Goal: Task Accomplishment & Management: Complete application form

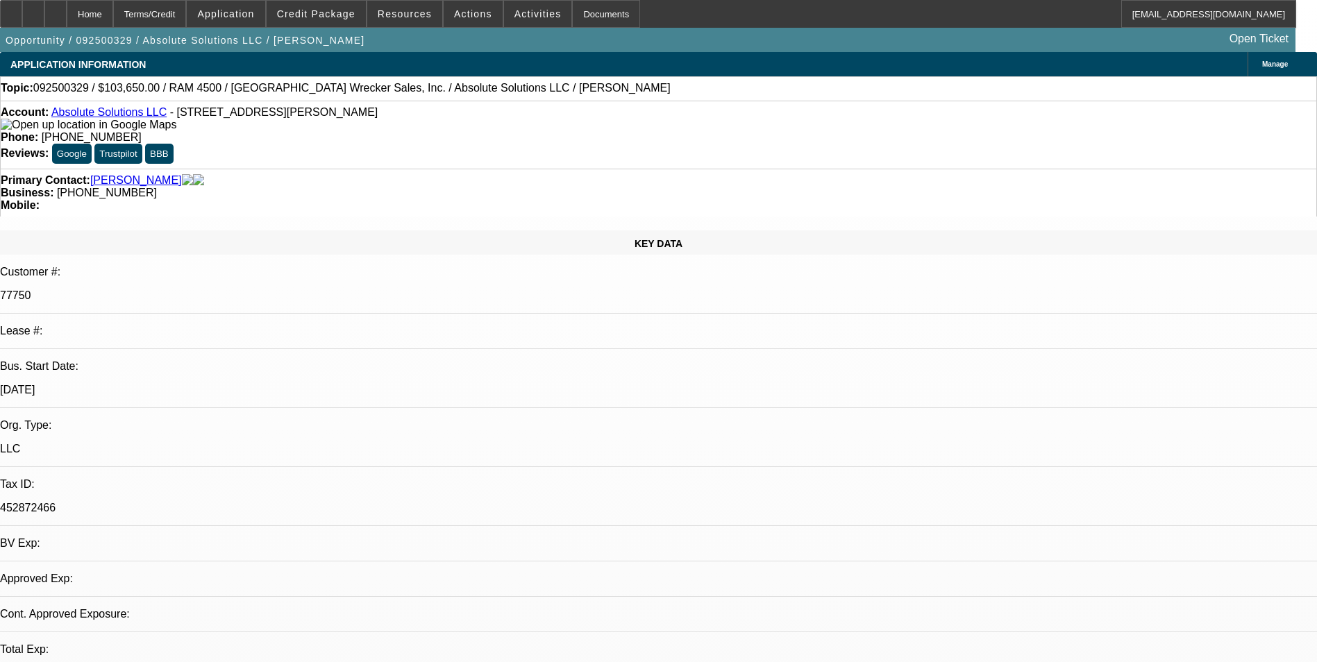
select select "0"
select select "1"
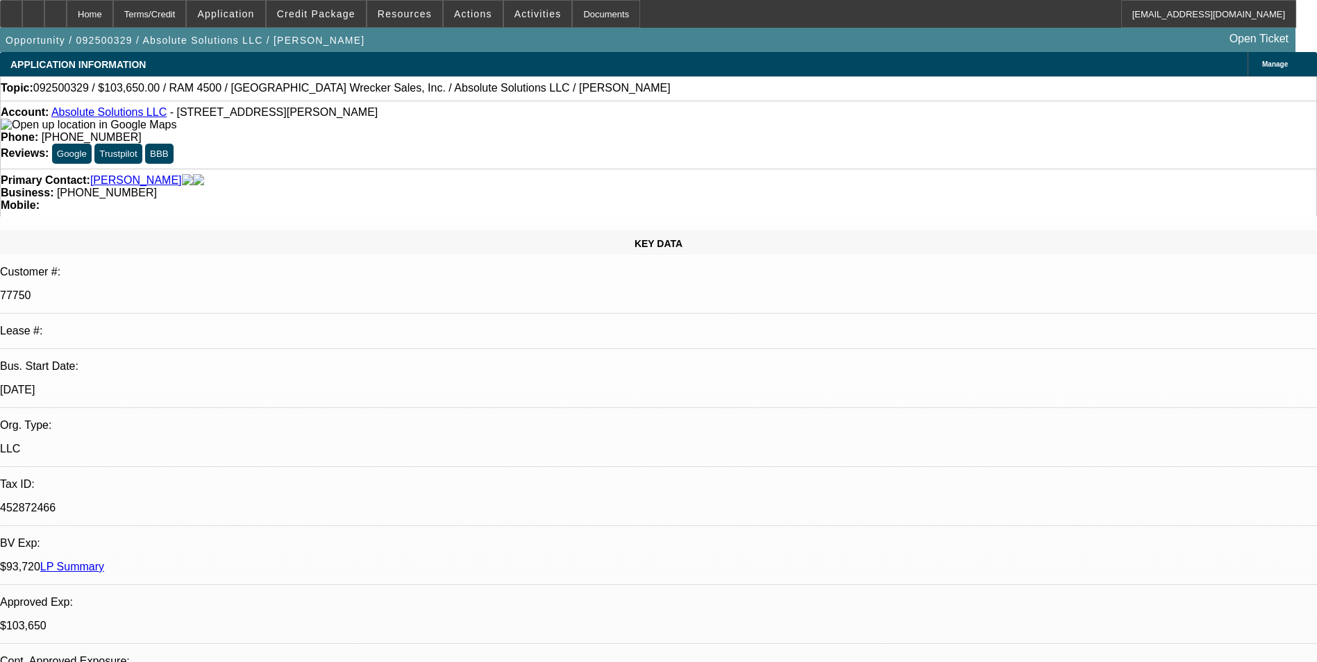
select select "5"
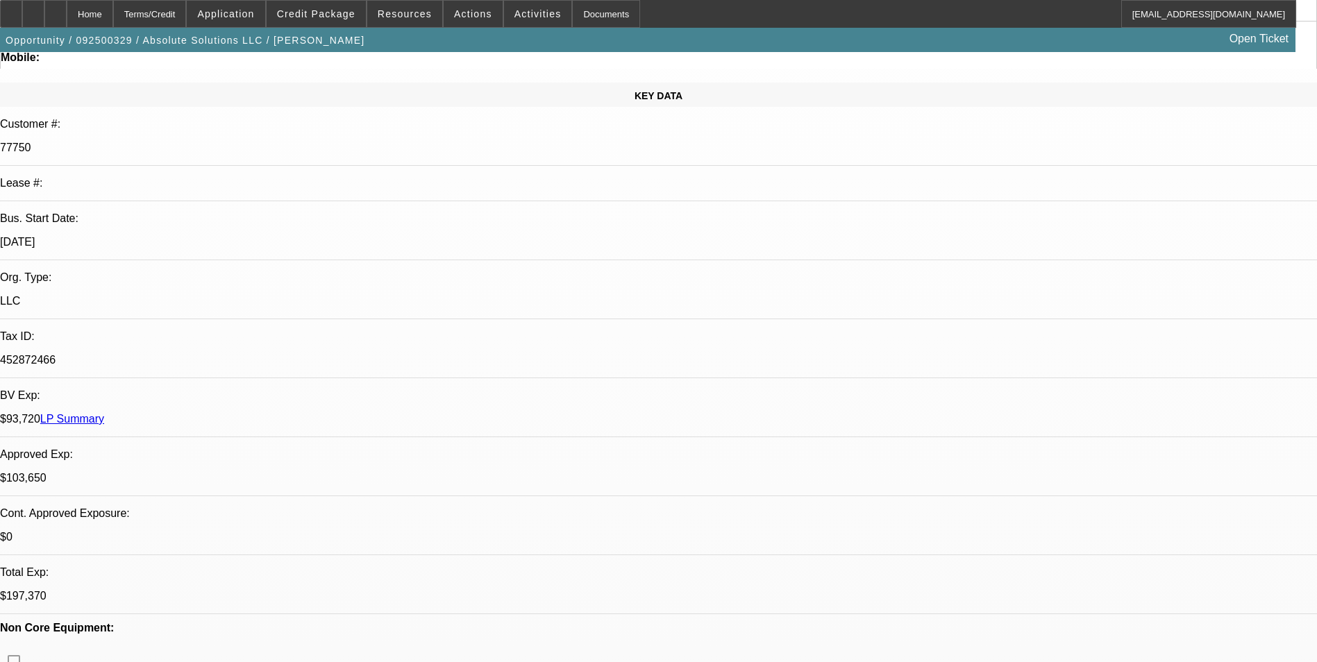
scroll to position [278, 0]
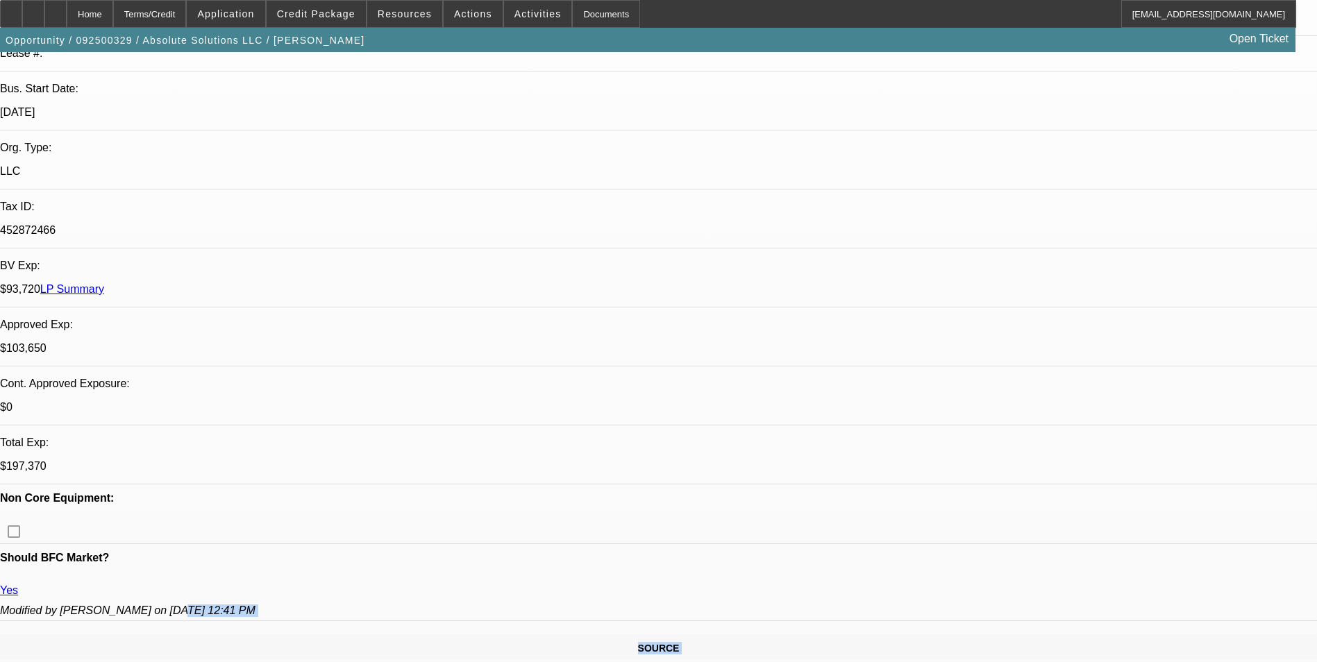
drag, startPoint x: 253, startPoint y: 212, endPoint x: 151, endPoint y: 178, distance: 107.5
drag, startPoint x: 151, startPoint y: 178, endPoint x: 347, endPoint y: 205, distance: 197.7
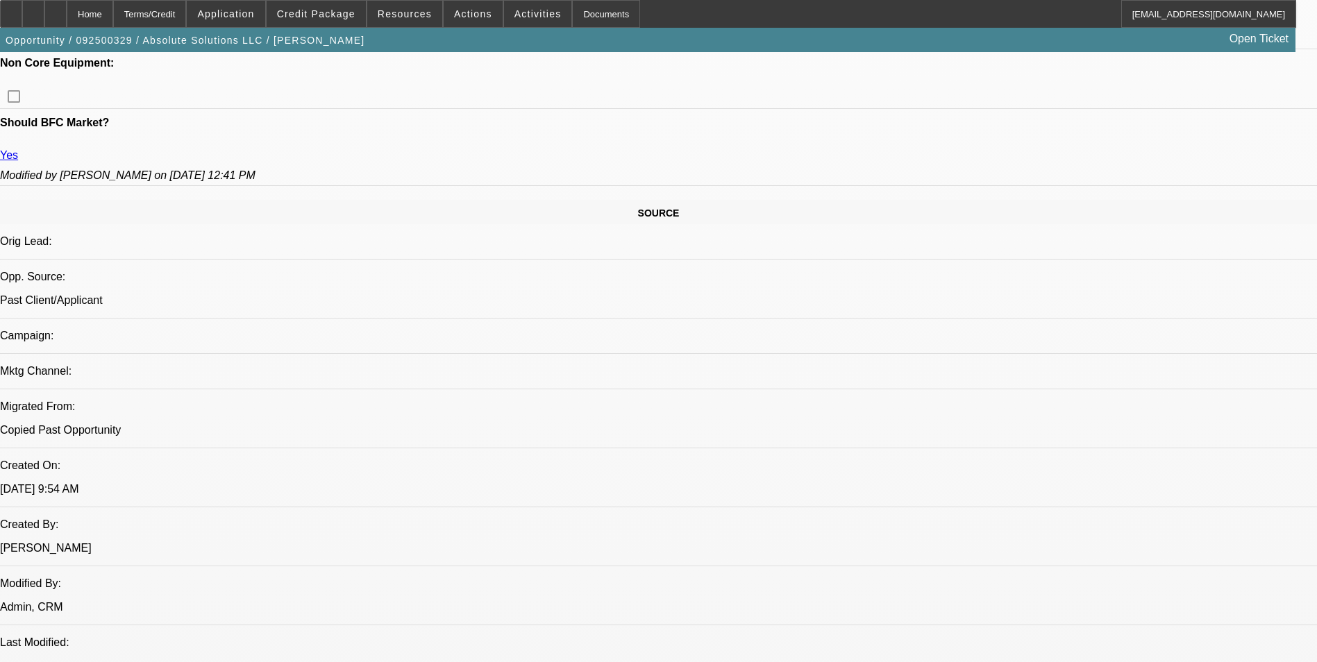
scroll to position [763, 0]
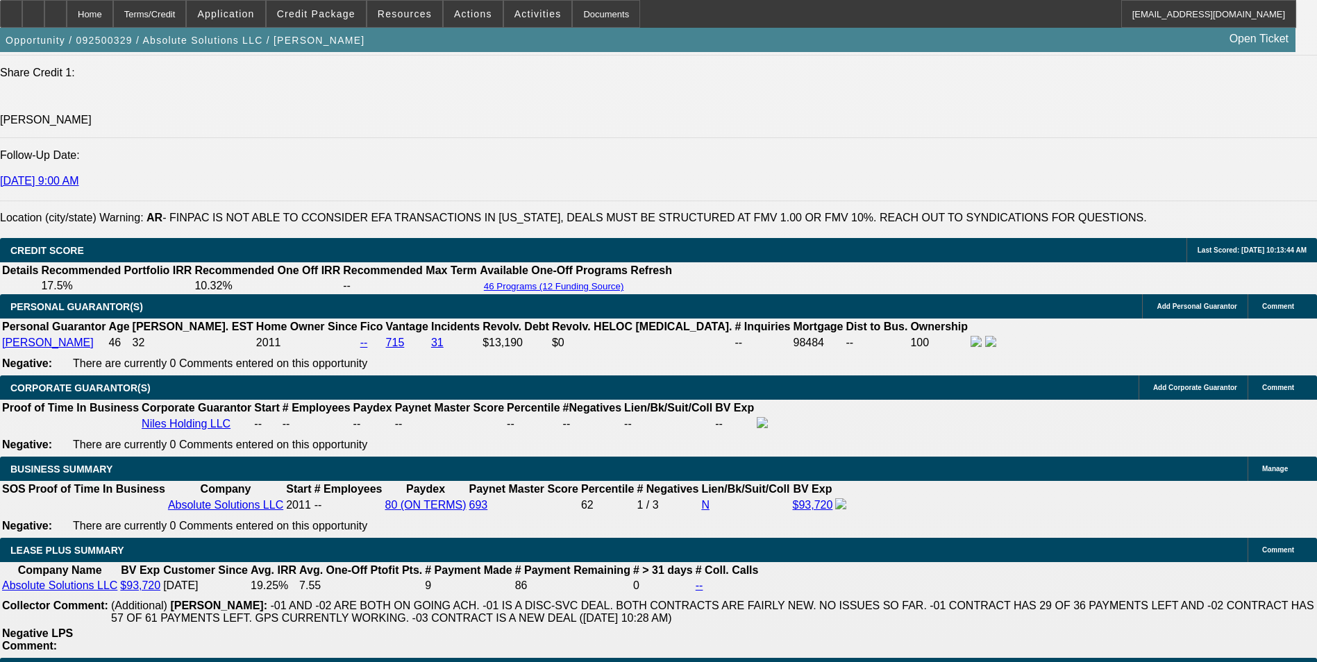
scroll to position [2013, 0]
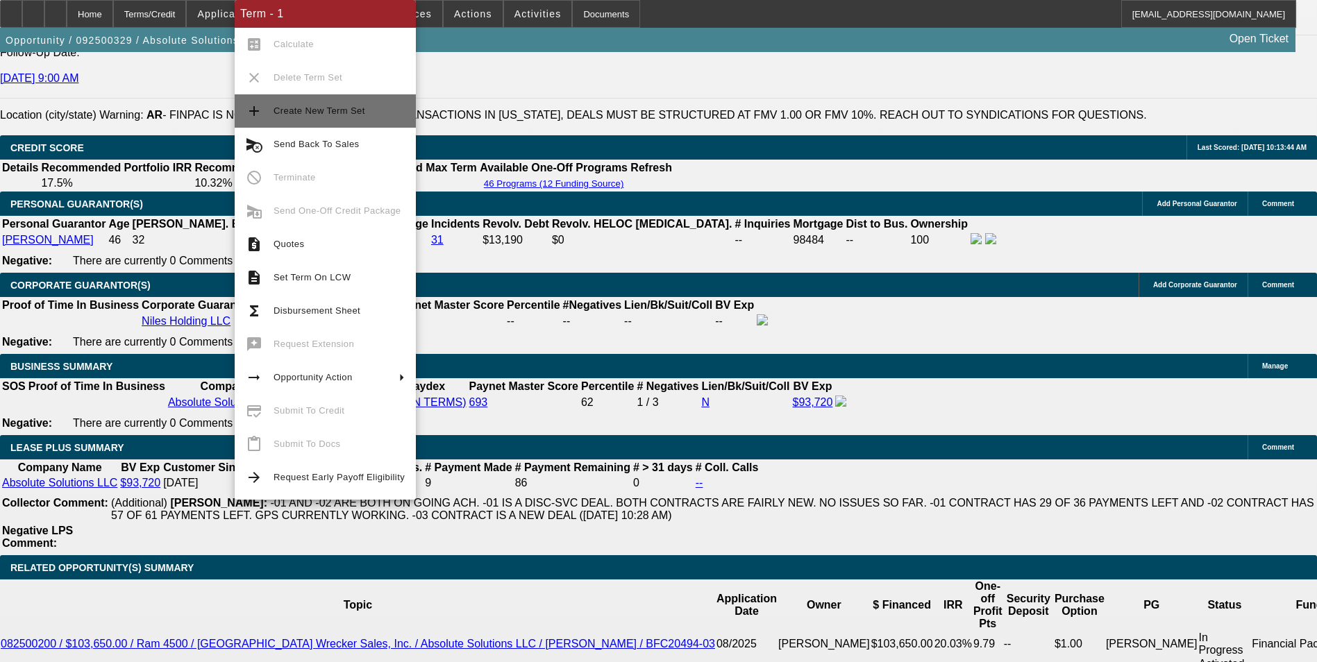
click at [341, 118] on span "Create New Term Set" at bounding box center [338, 111] width 131 height 17
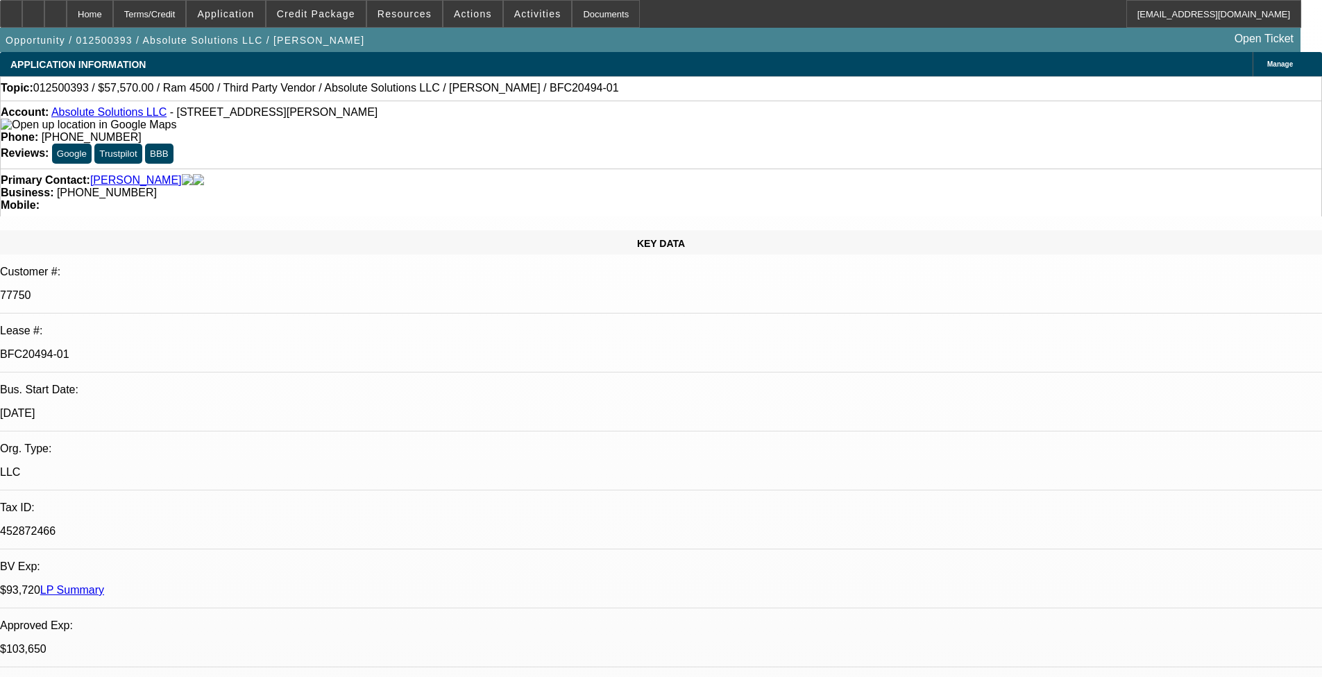
select select "0"
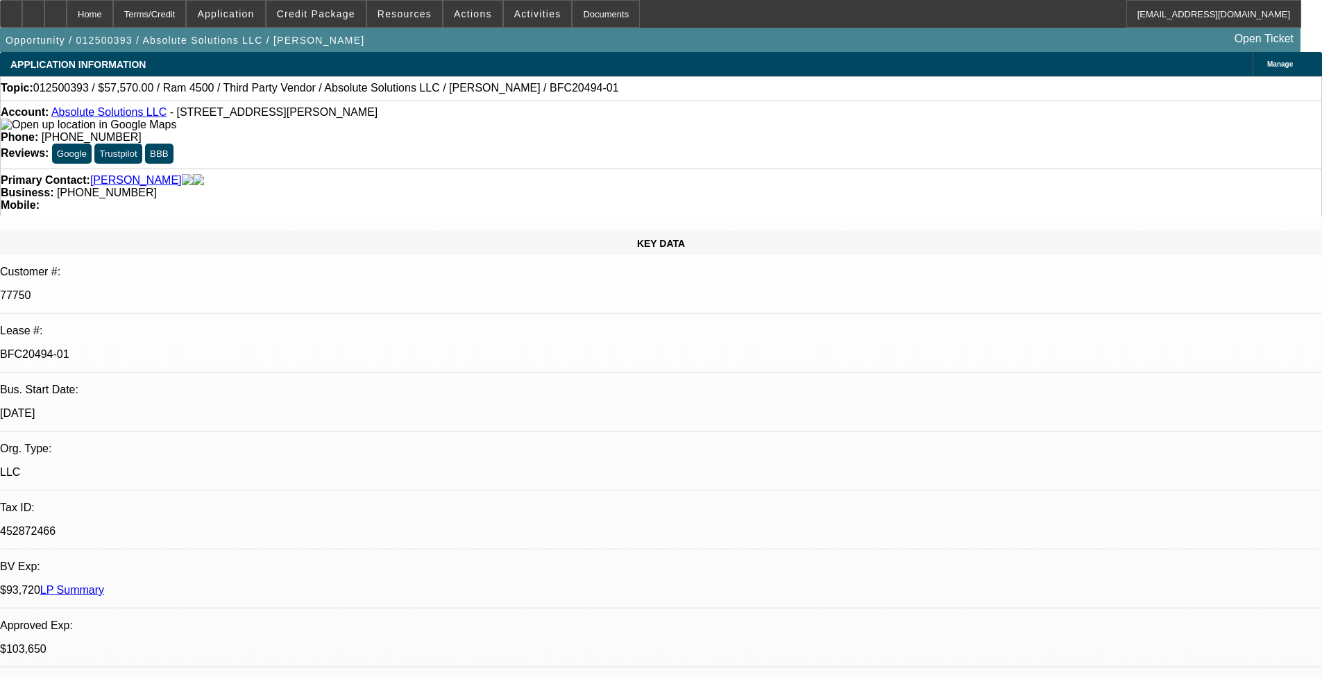
select select "0"
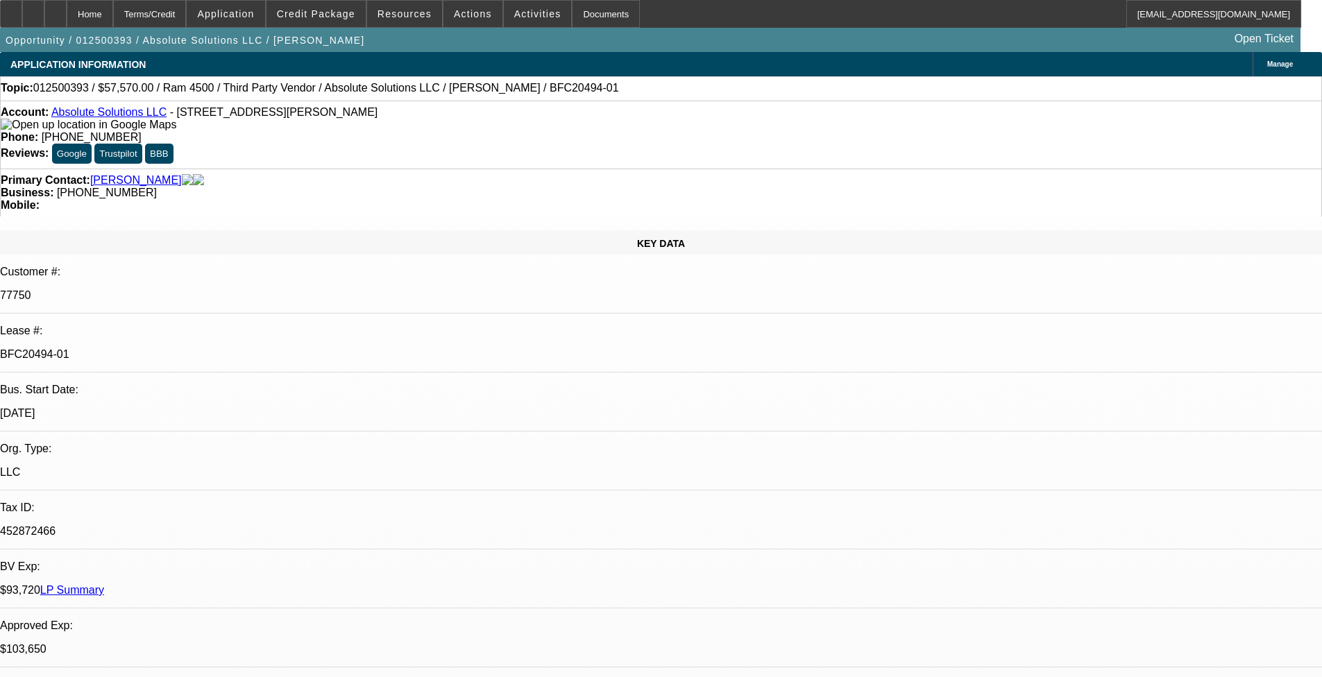
select select "2"
select select "0"
select select "1"
select select "6"
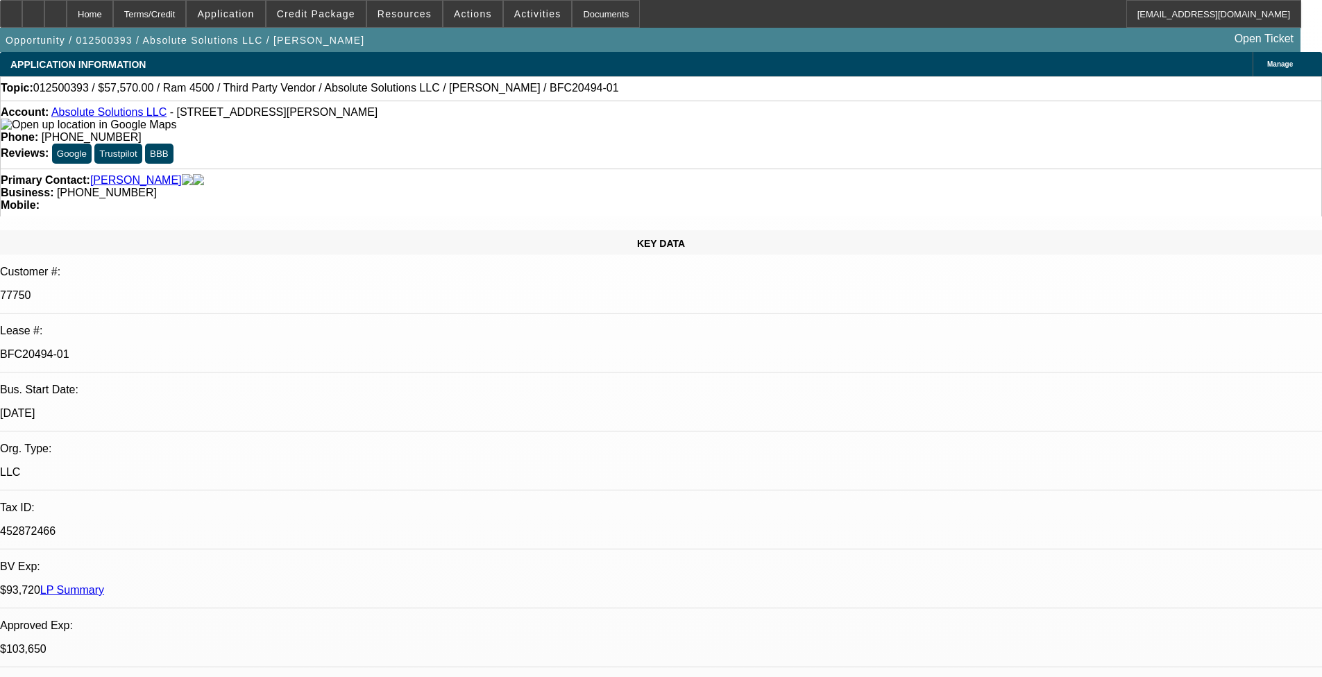
select select "1"
select select "6"
select select "1"
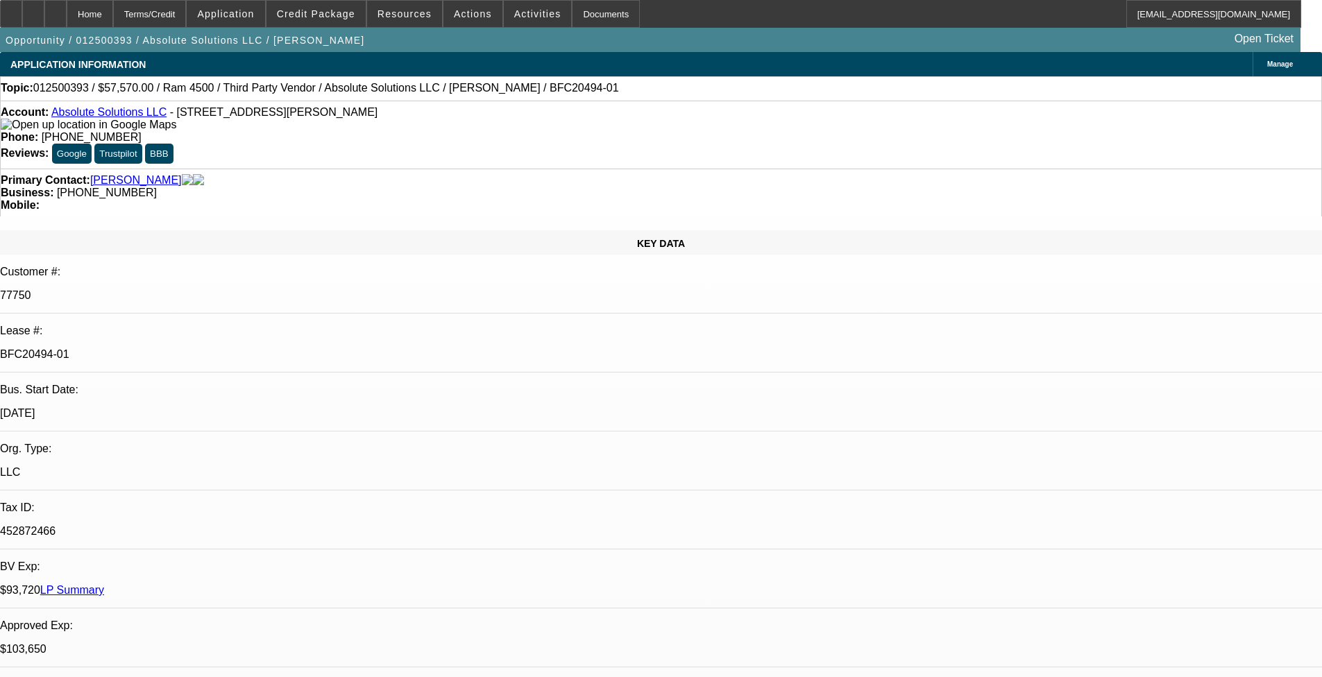
select select "6"
select select "1"
select select "2"
select select "6"
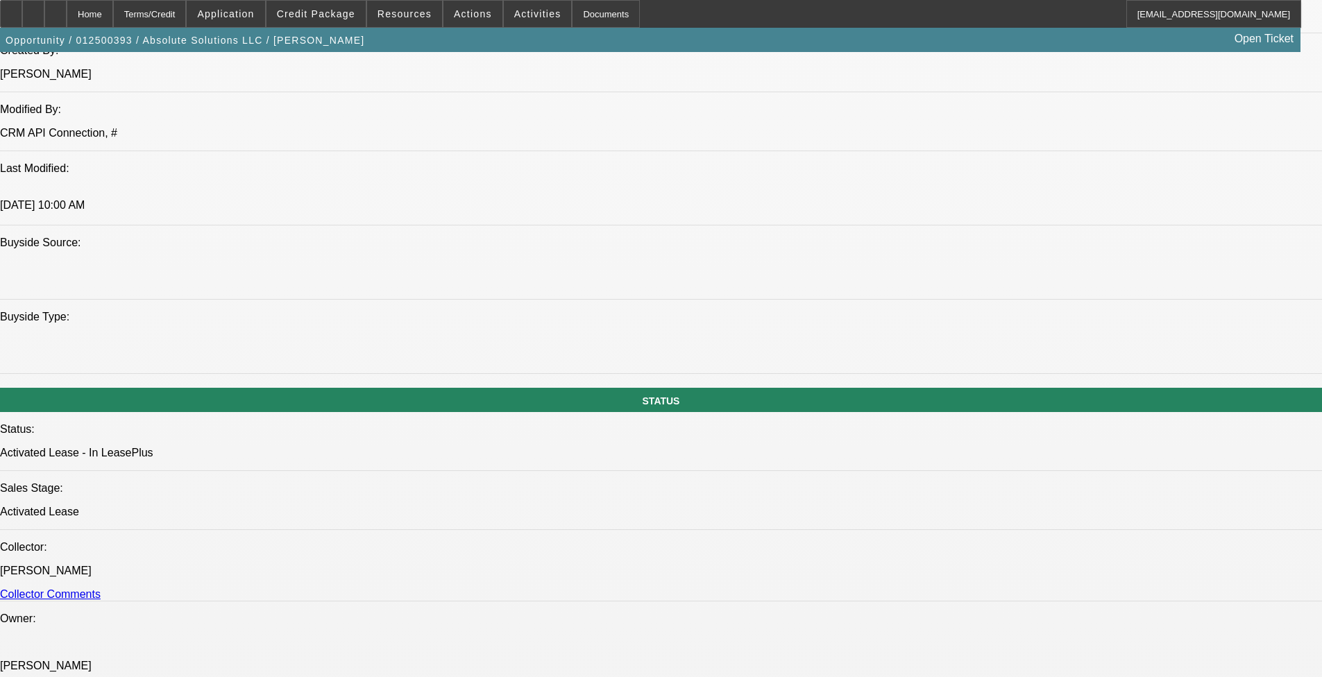
scroll to position [972, 0]
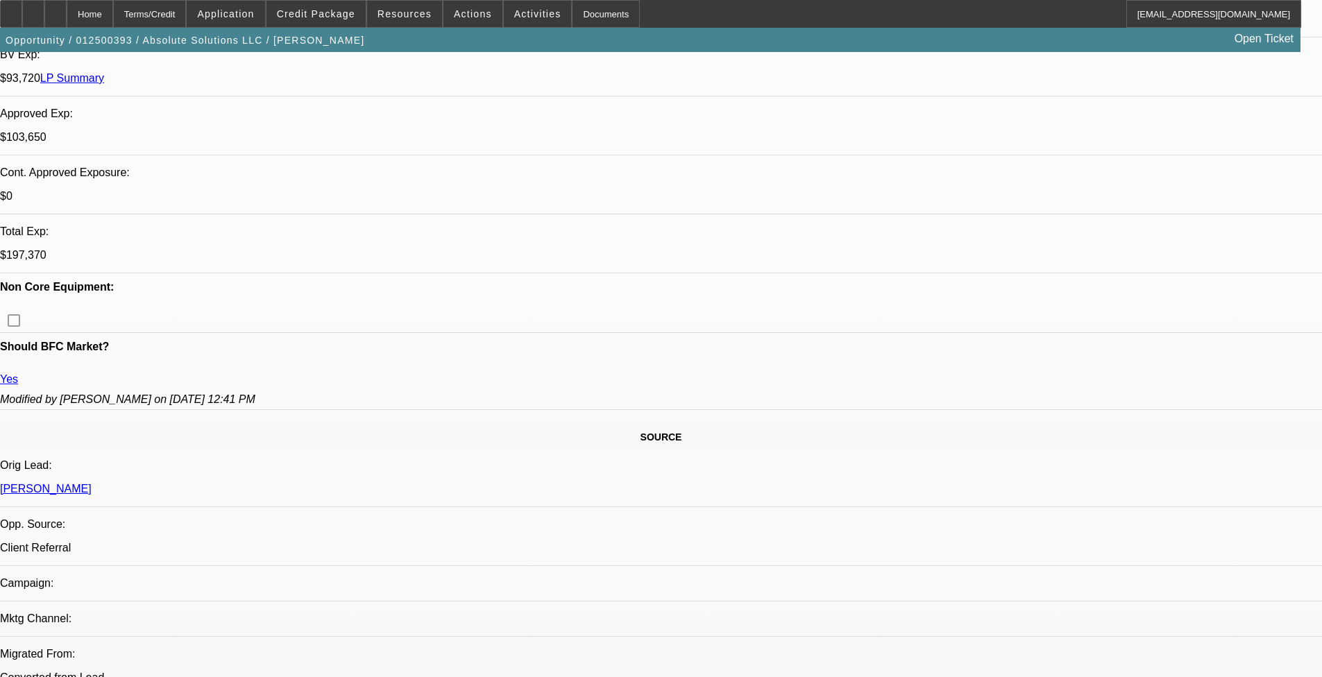
scroll to position [625, 0]
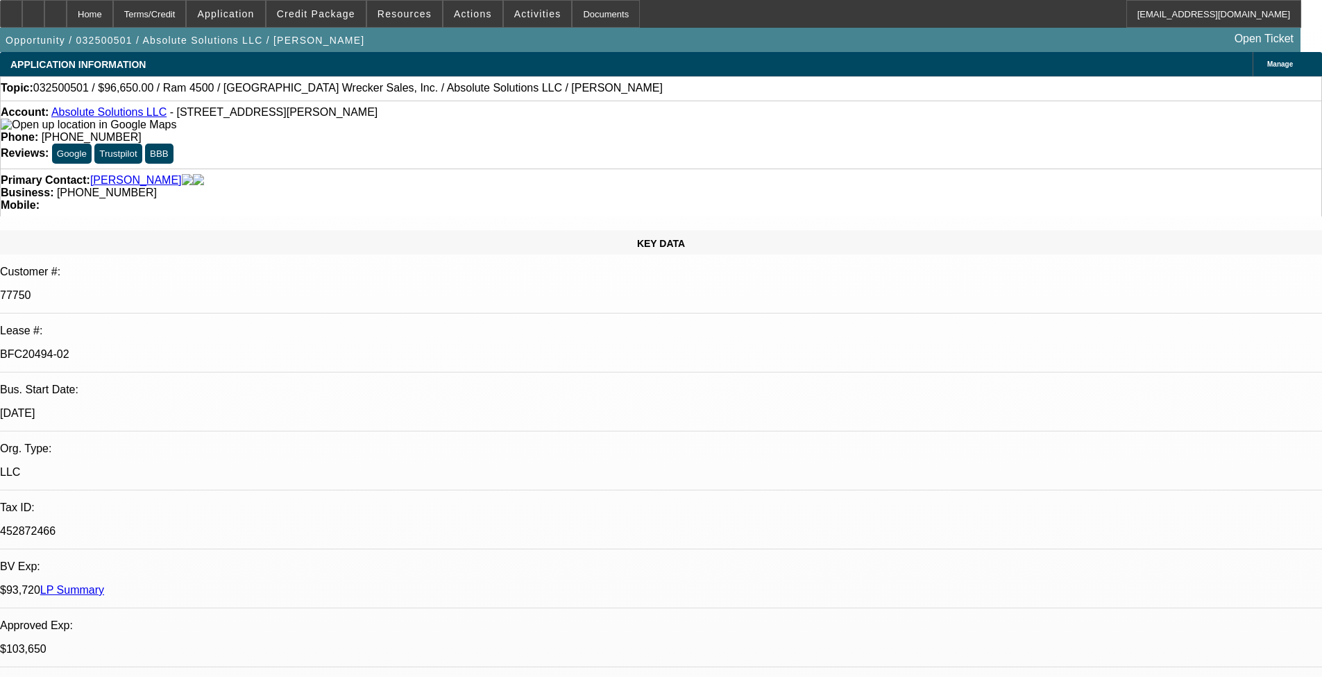
scroll to position [415, 0]
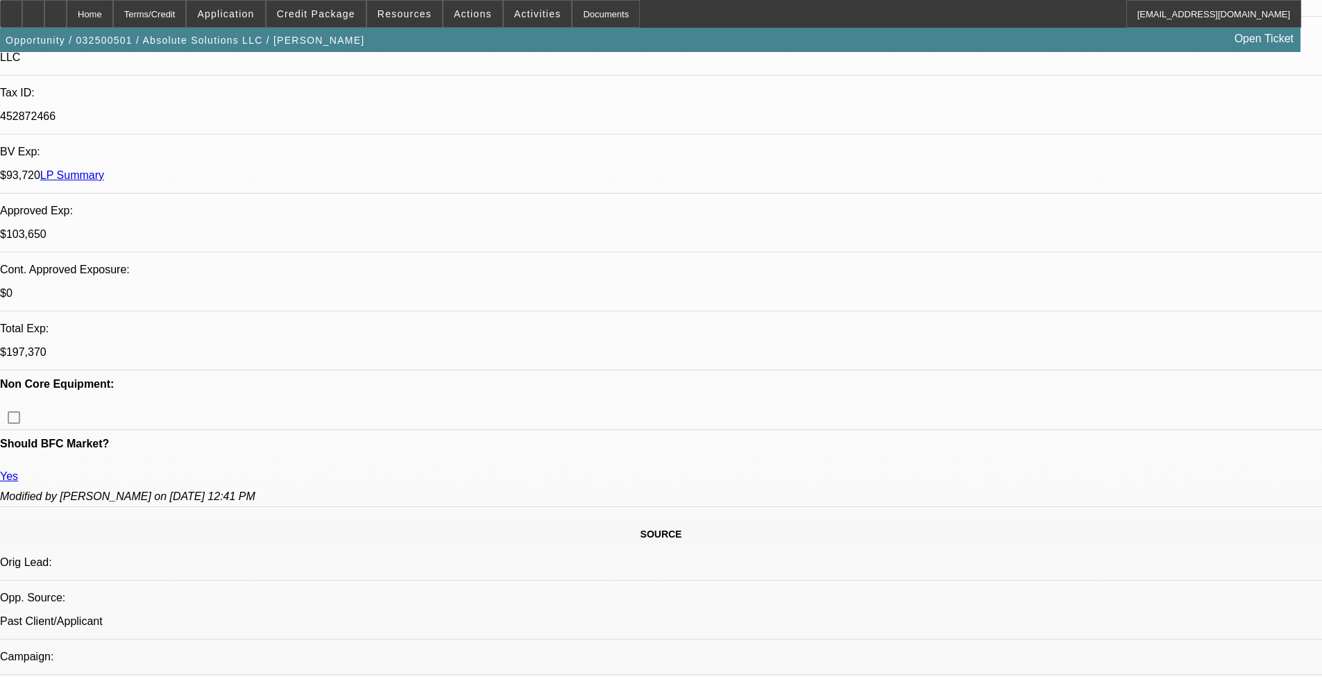
select select "0"
select select "2"
select select "0"
select select "2"
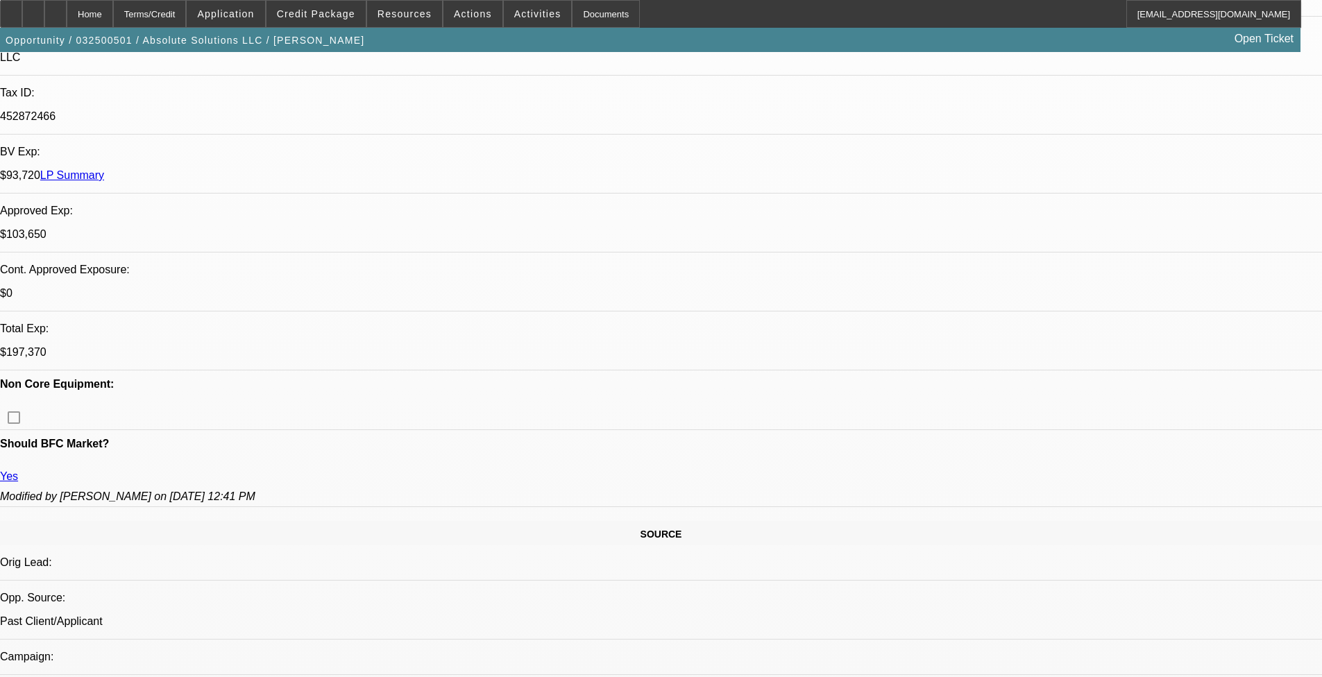
select select "0"
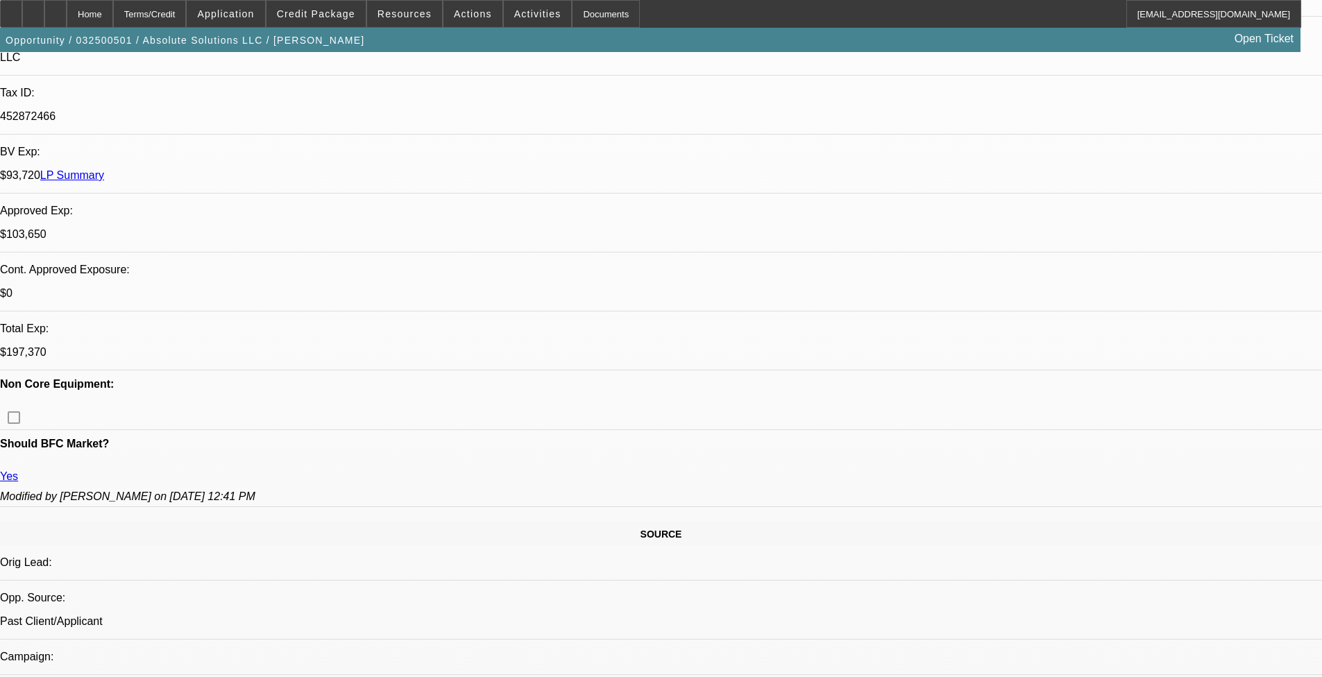
select select "0"
select select "1"
select select "2"
select select "6"
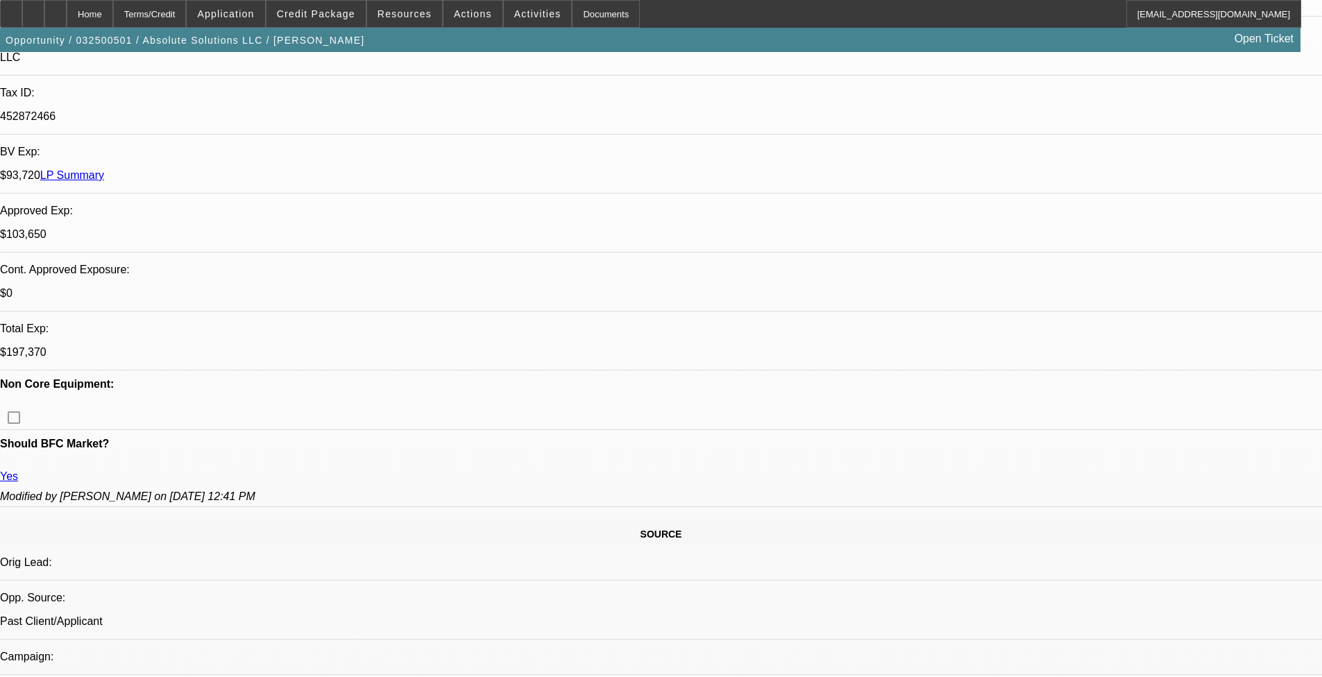
select select "1"
select select "2"
select select "6"
select select "1"
select select "3"
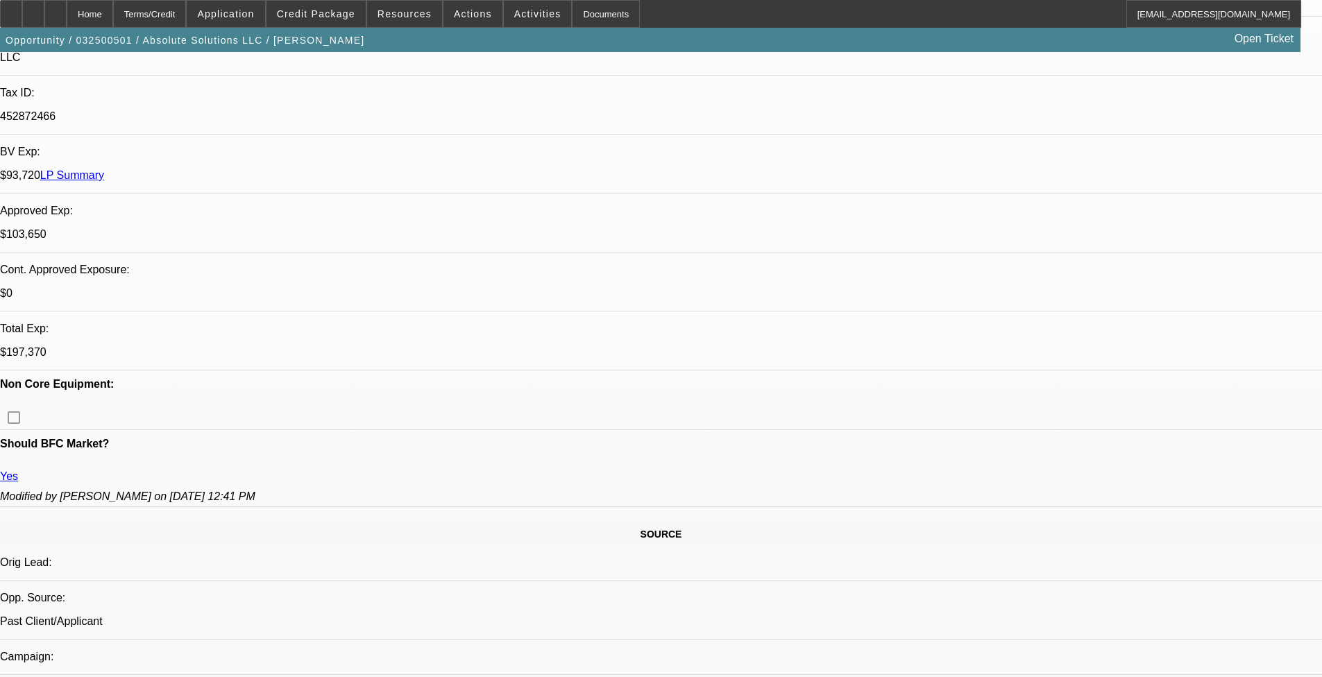
select select "6"
select select "1"
select select "3"
select select "6"
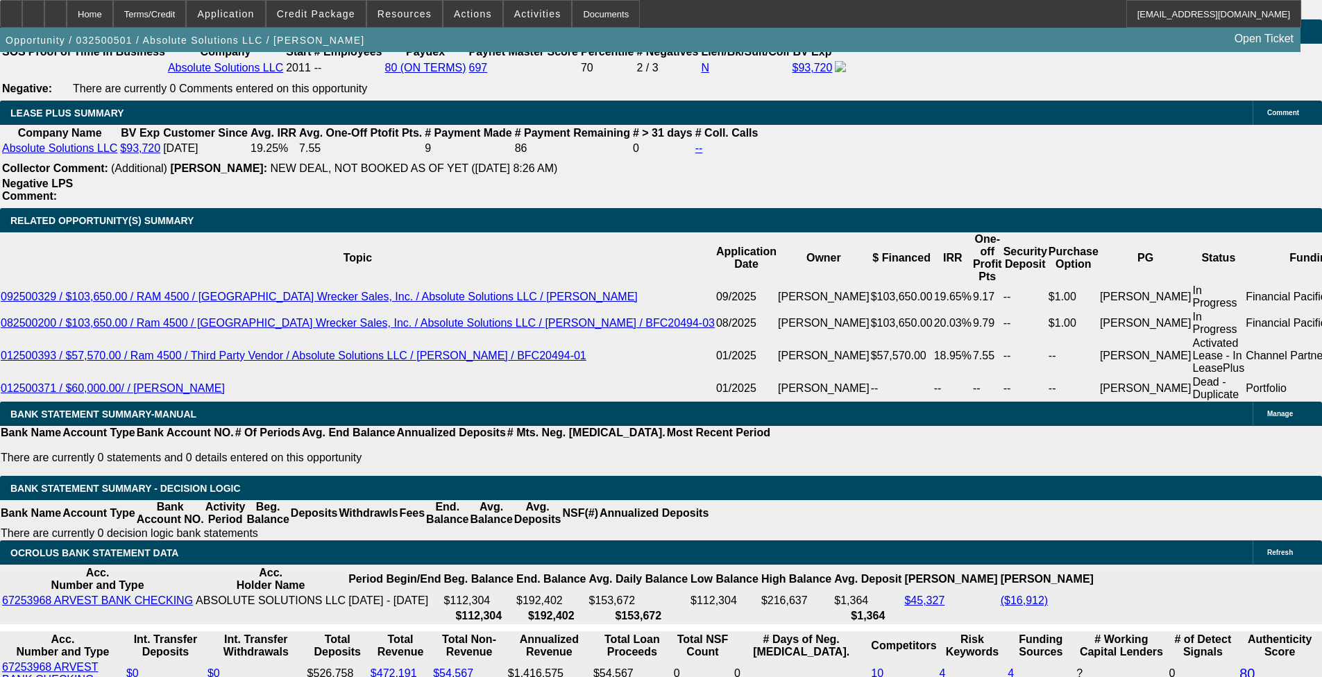
scroll to position [2290, 0]
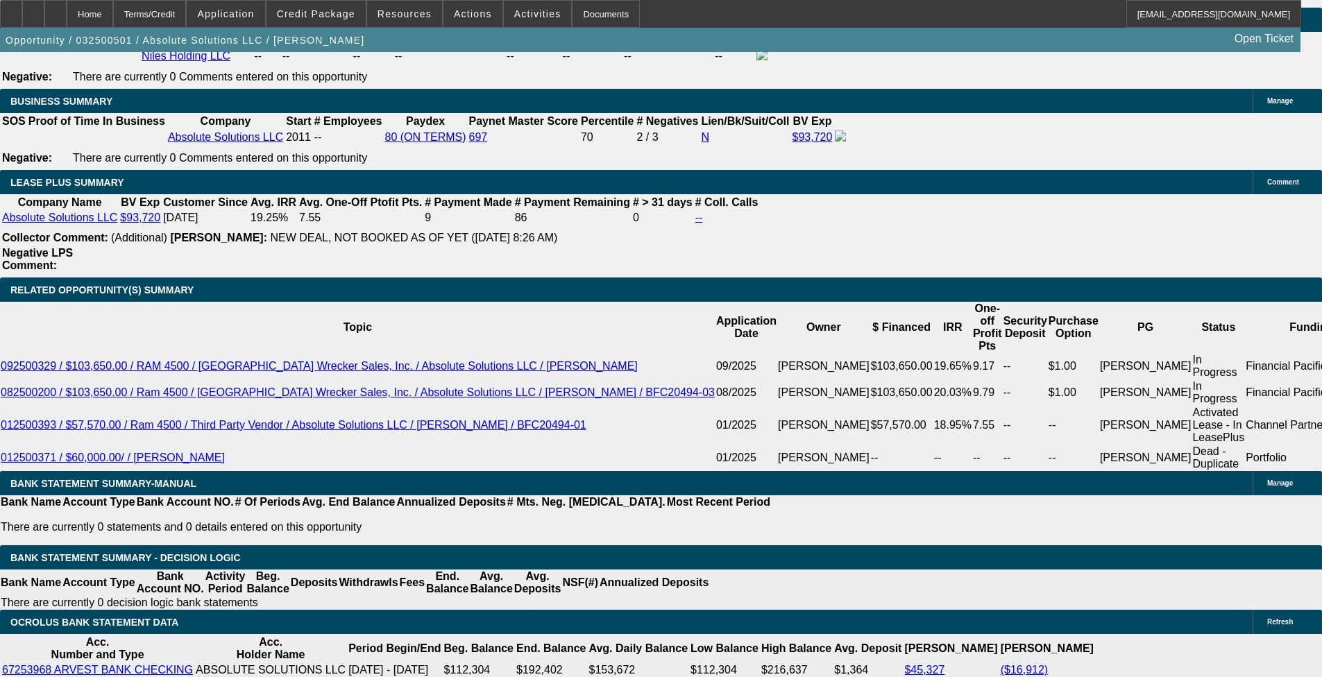
select select "0"
select select "3"
select select "0"
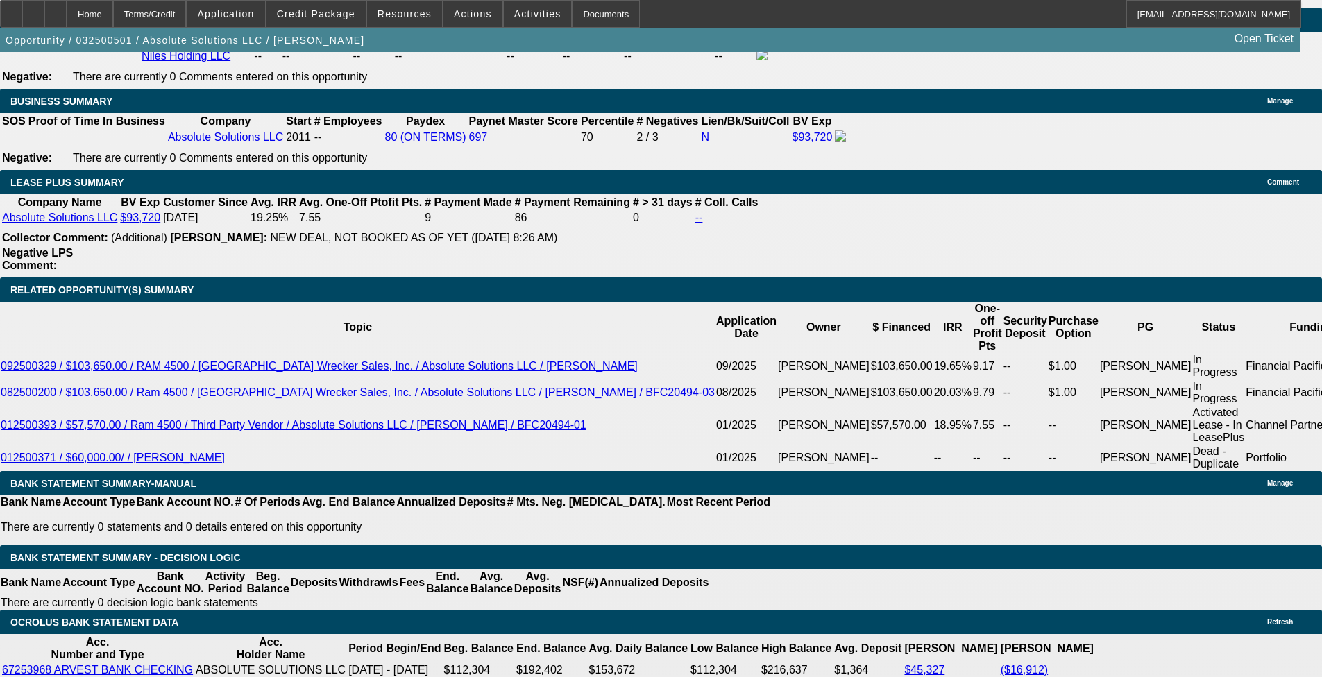
select select "6"
select select "0.1"
select select "0"
select select "0.1"
select select "5"
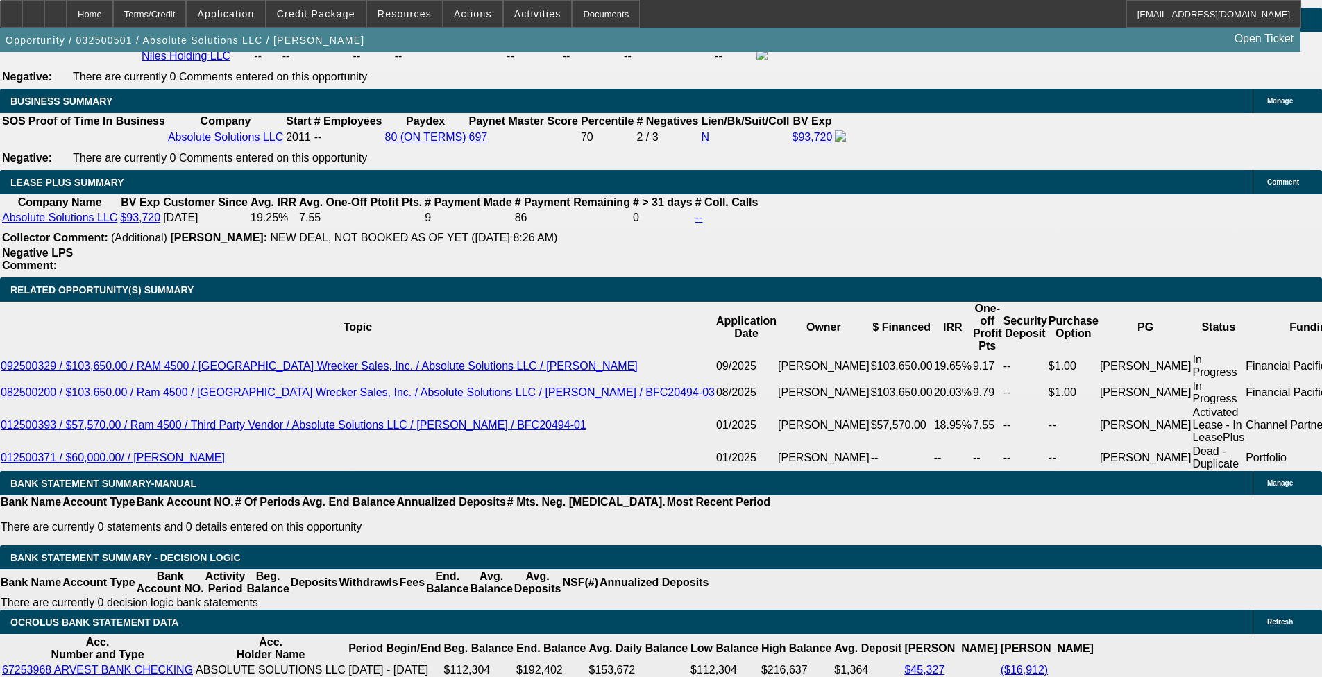
select select "0"
select select "3"
select select "0.1"
select select "5"
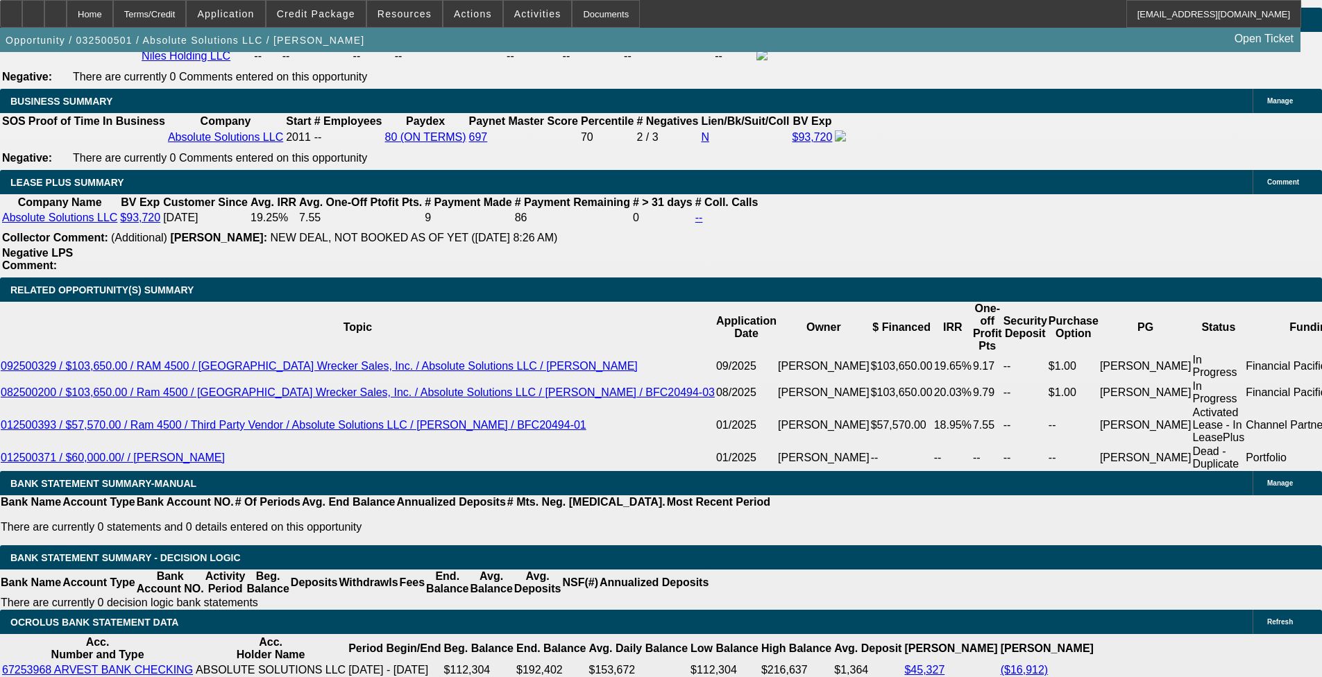
select select "0.1"
select select "0"
select select "0.1"
select select "5"
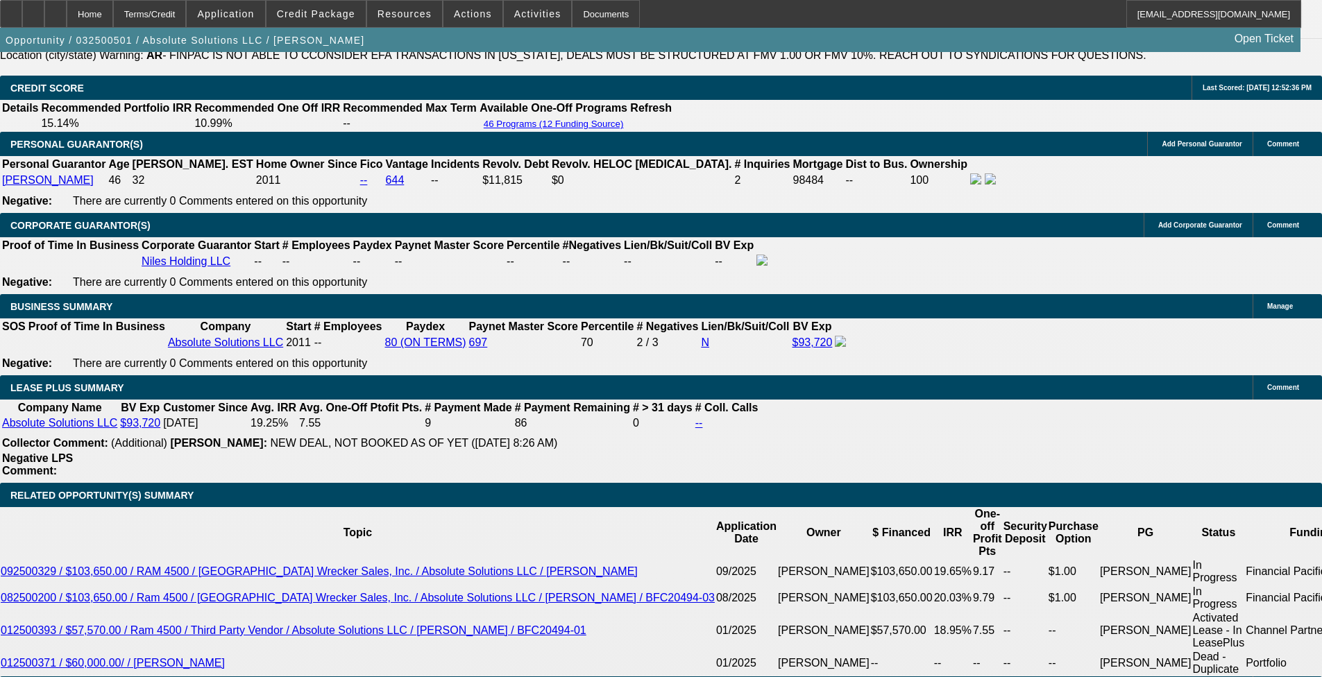
scroll to position [2082, 0]
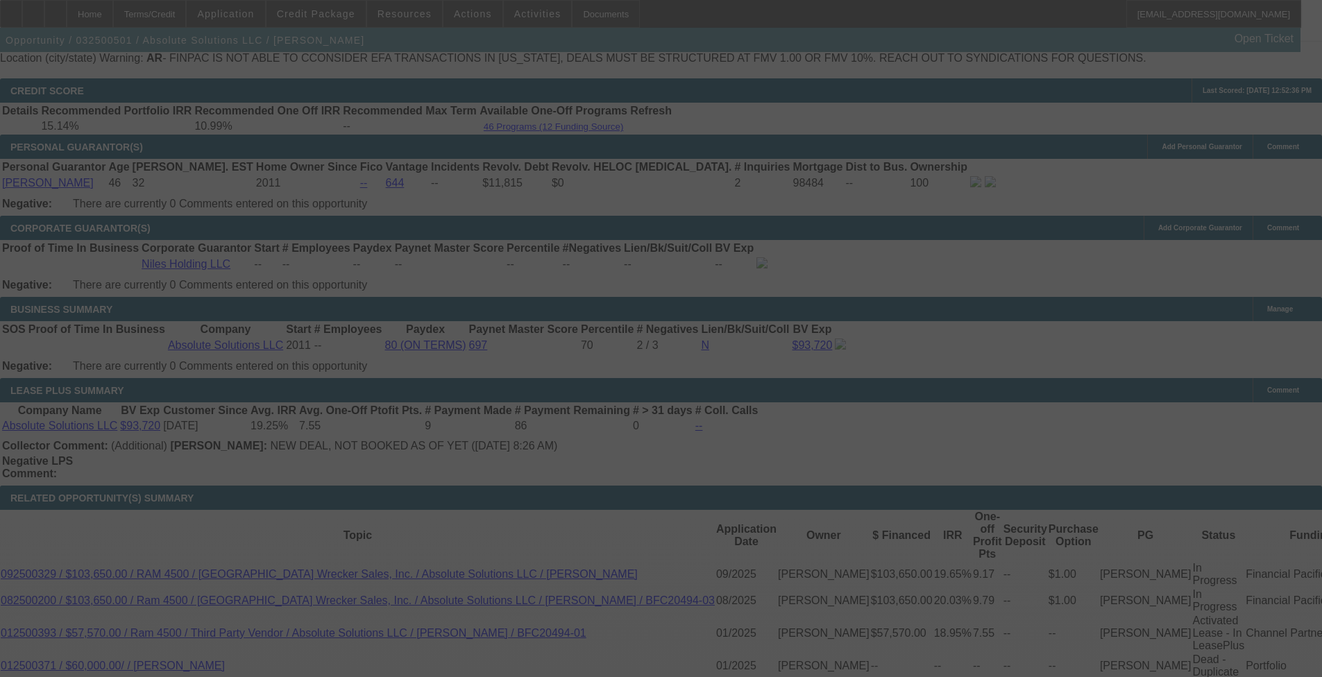
scroll to position [1804, 0]
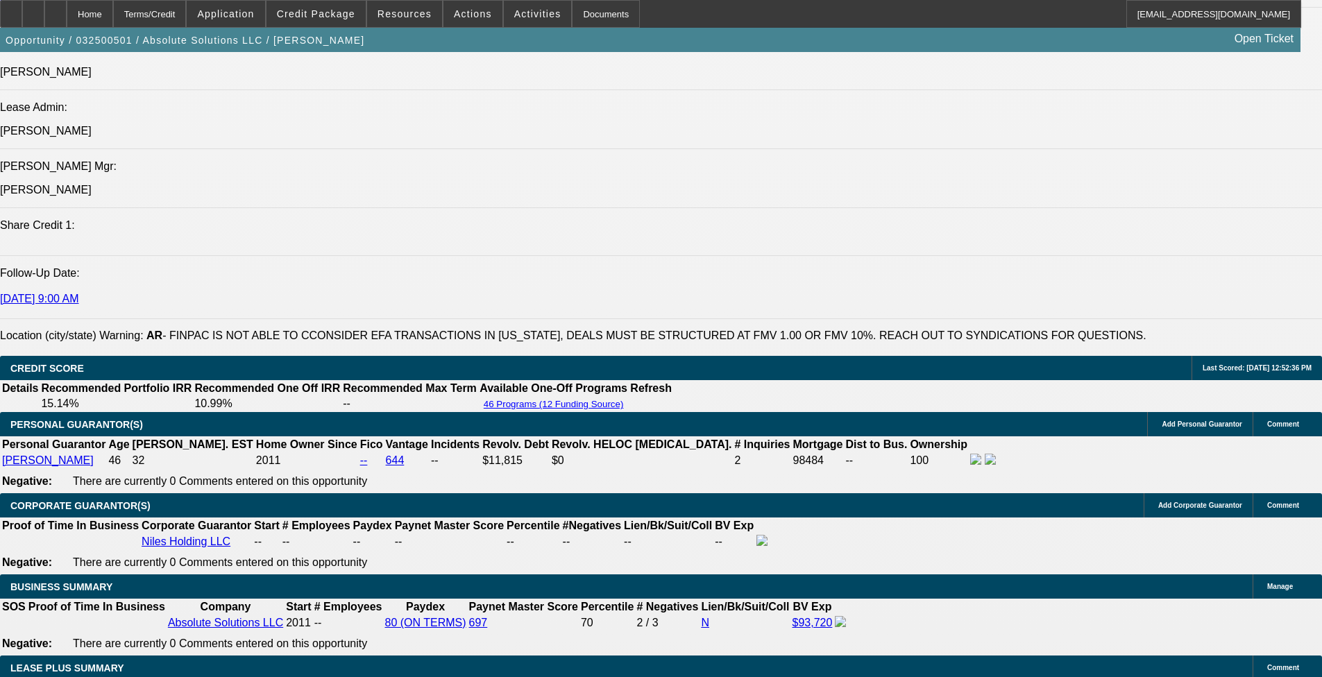
select select "0"
select select "2"
select select "0"
select select "6"
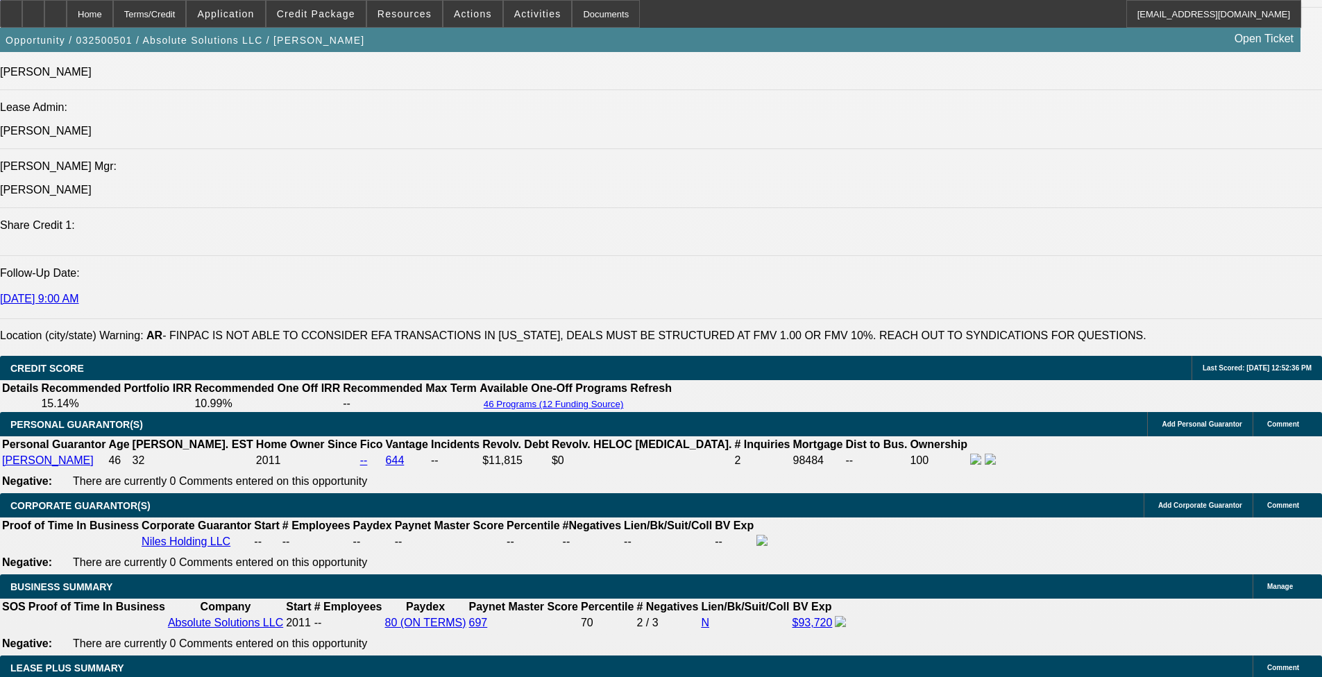
select select "0"
select select "2"
select select "0"
select select "6"
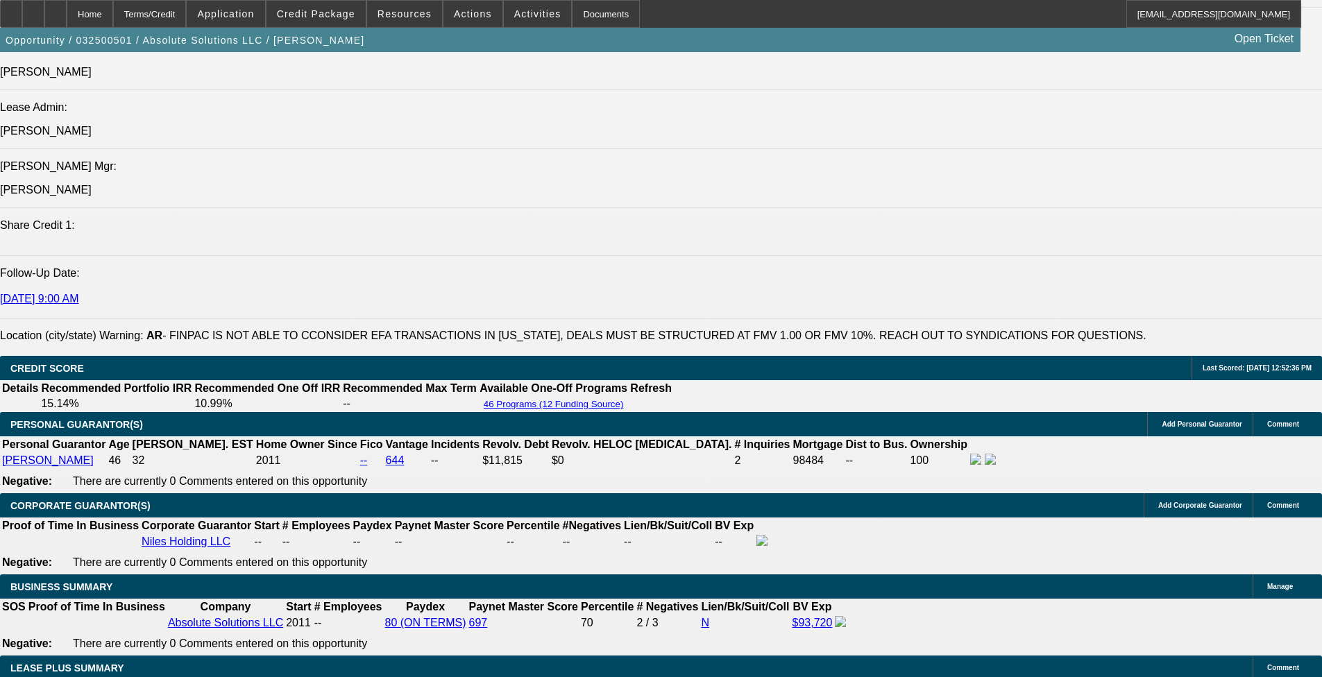
select select "0"
select select "3"
select select "0"
select select "6"
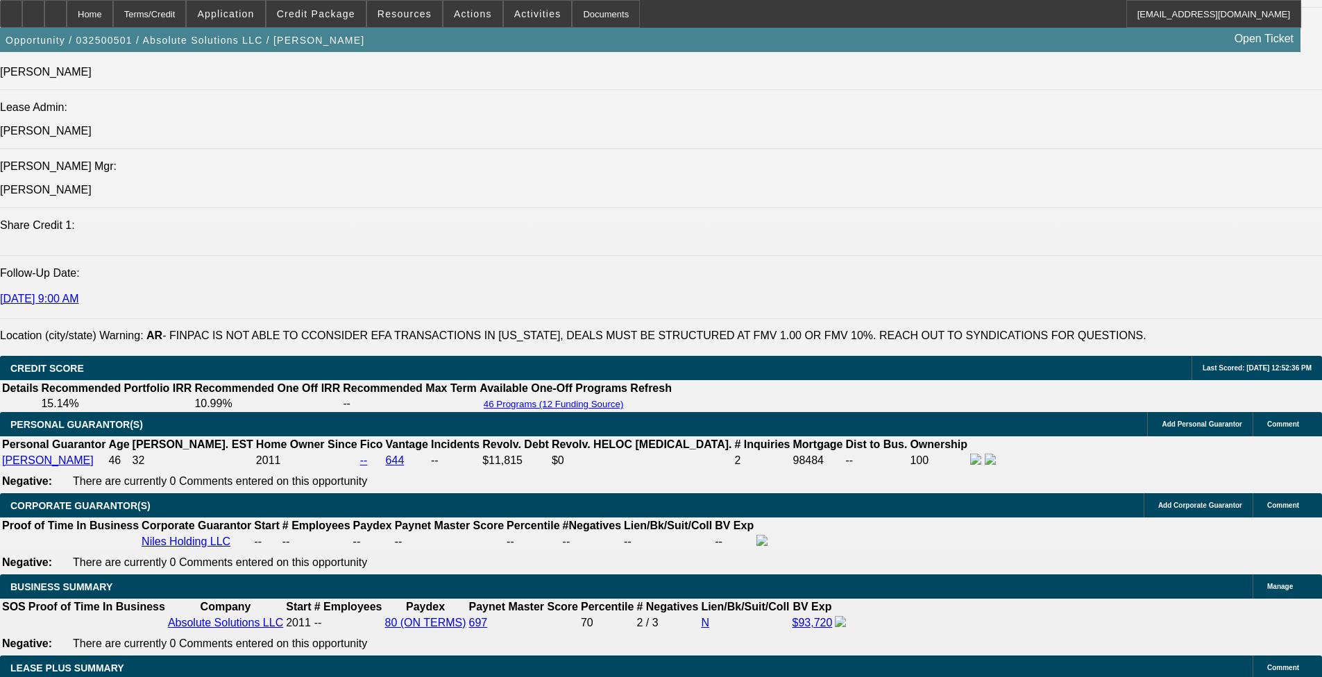
select select "0"
select select "3"
select select "0"
select select "6"
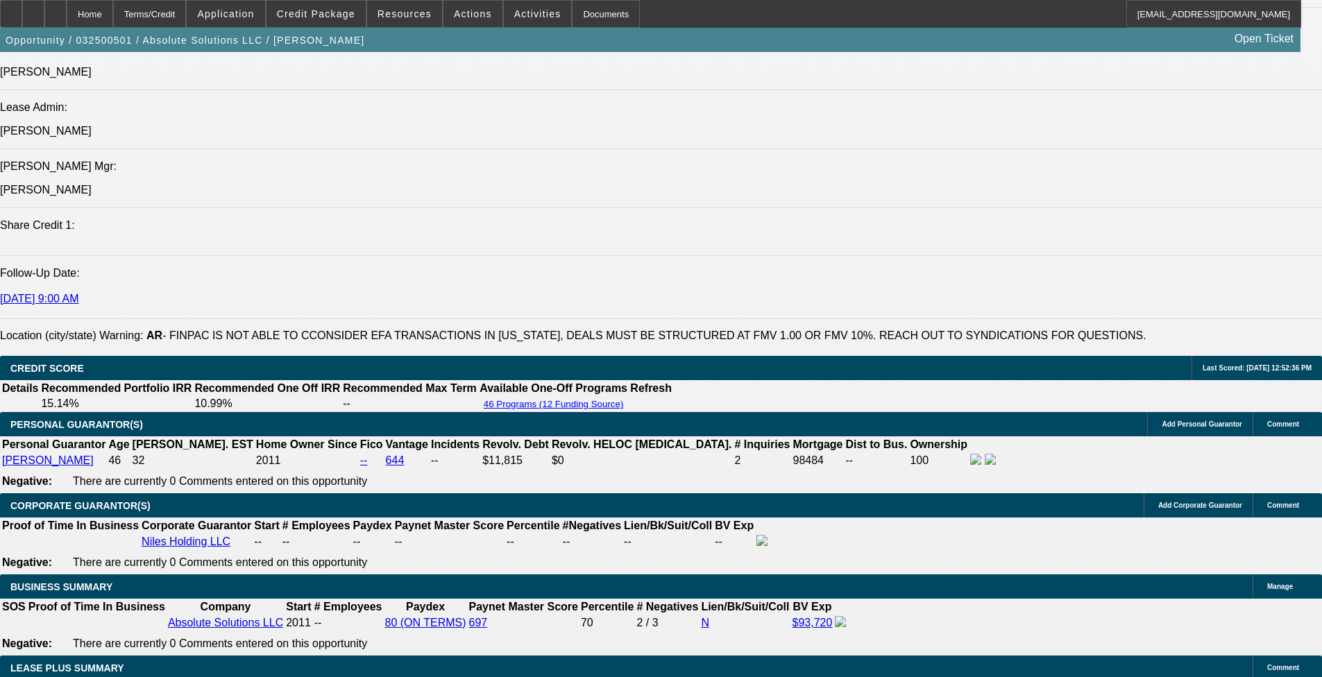
scroll to position [2498, 0]
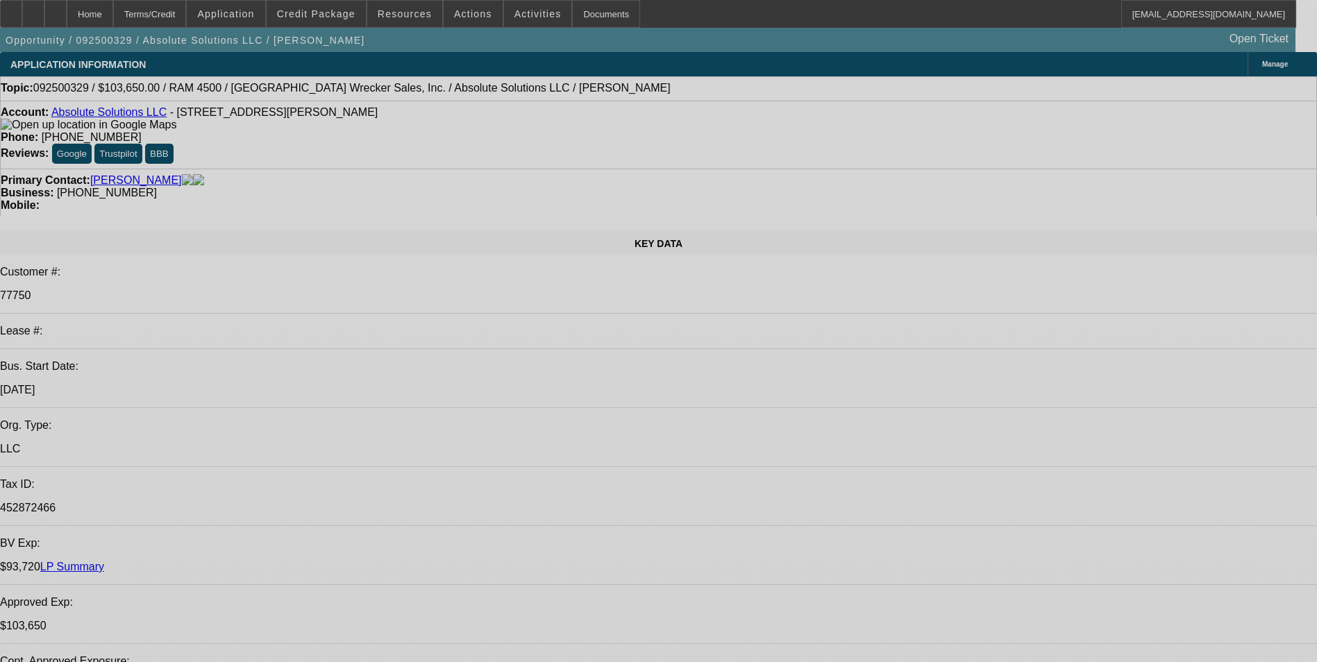
select select "0"
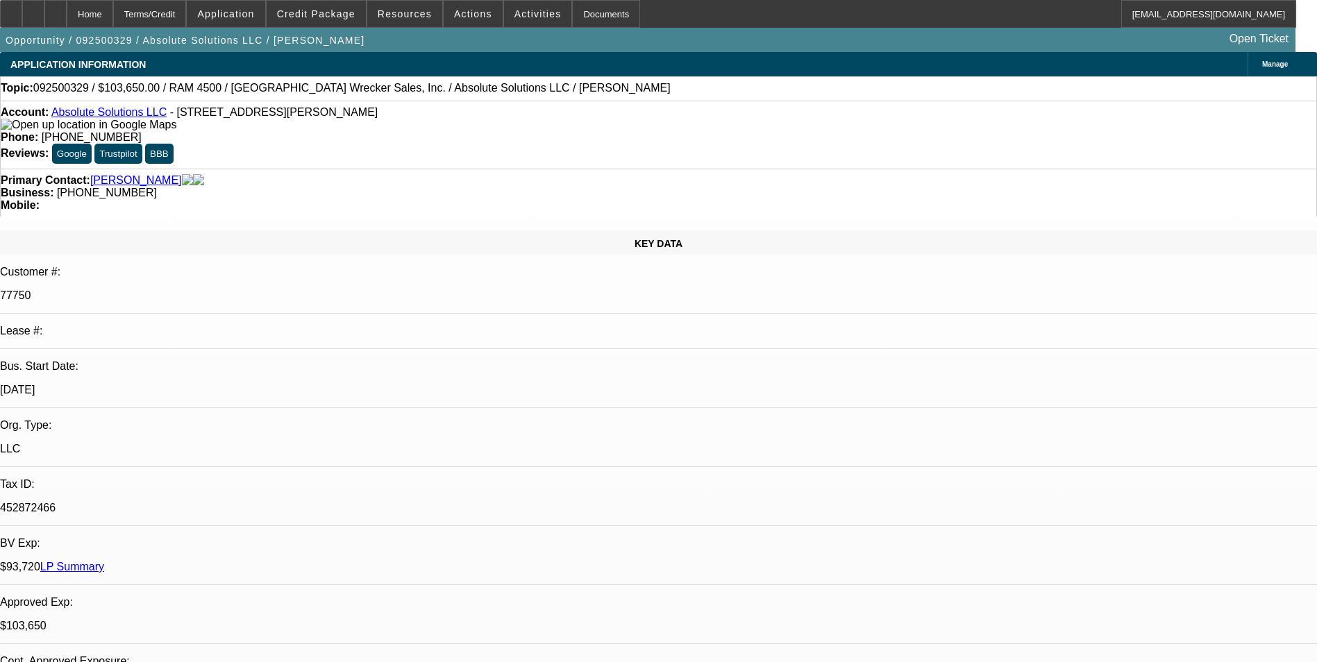
select select "0"
select select "1"
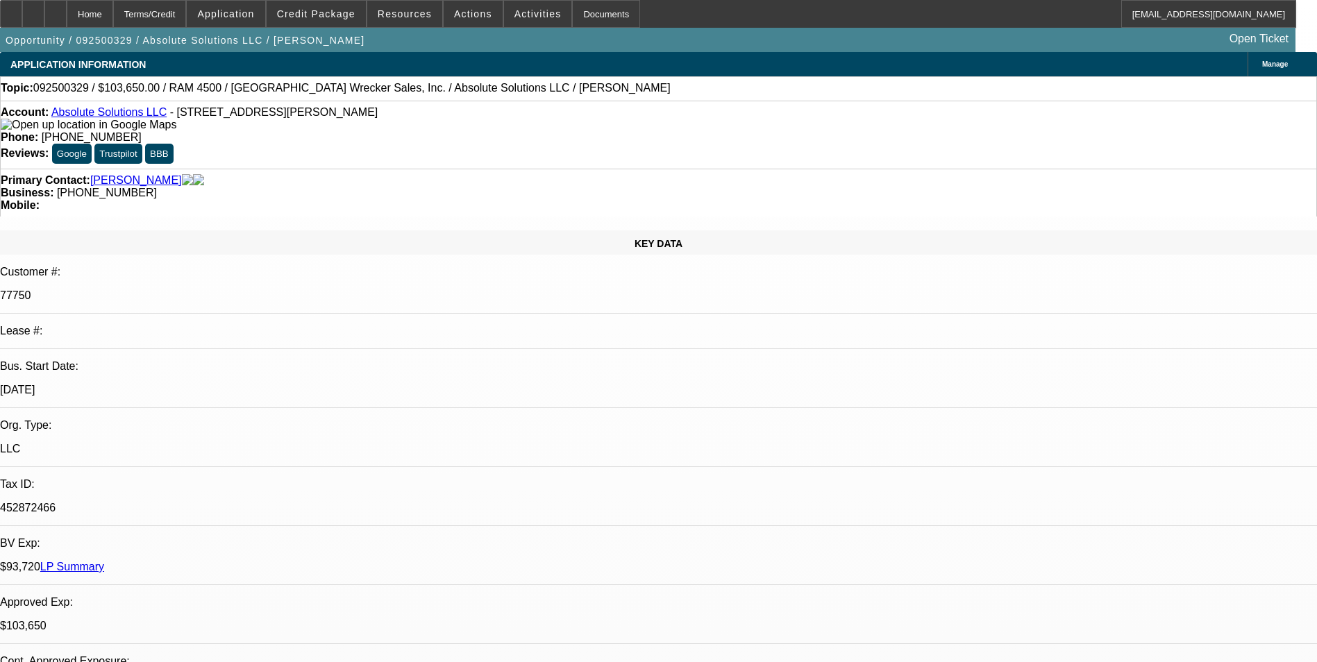
select select "5"
select select "1"
select select "5"
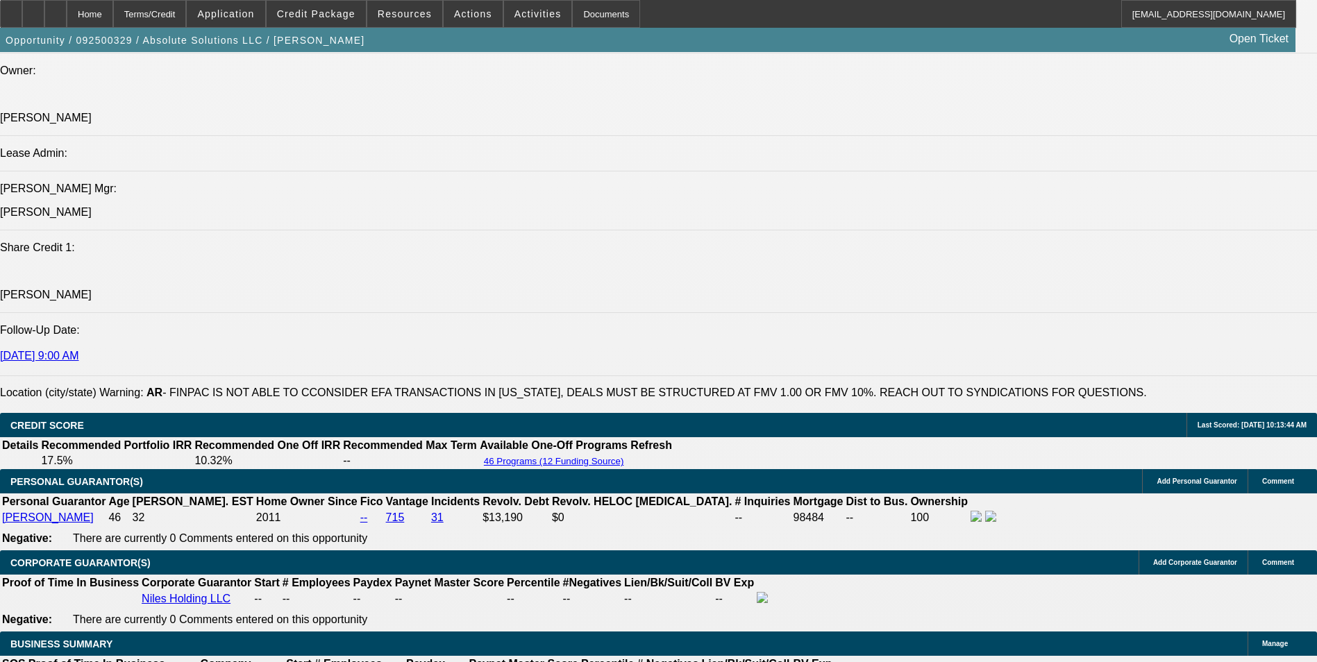
scroll to position [2082, 0]
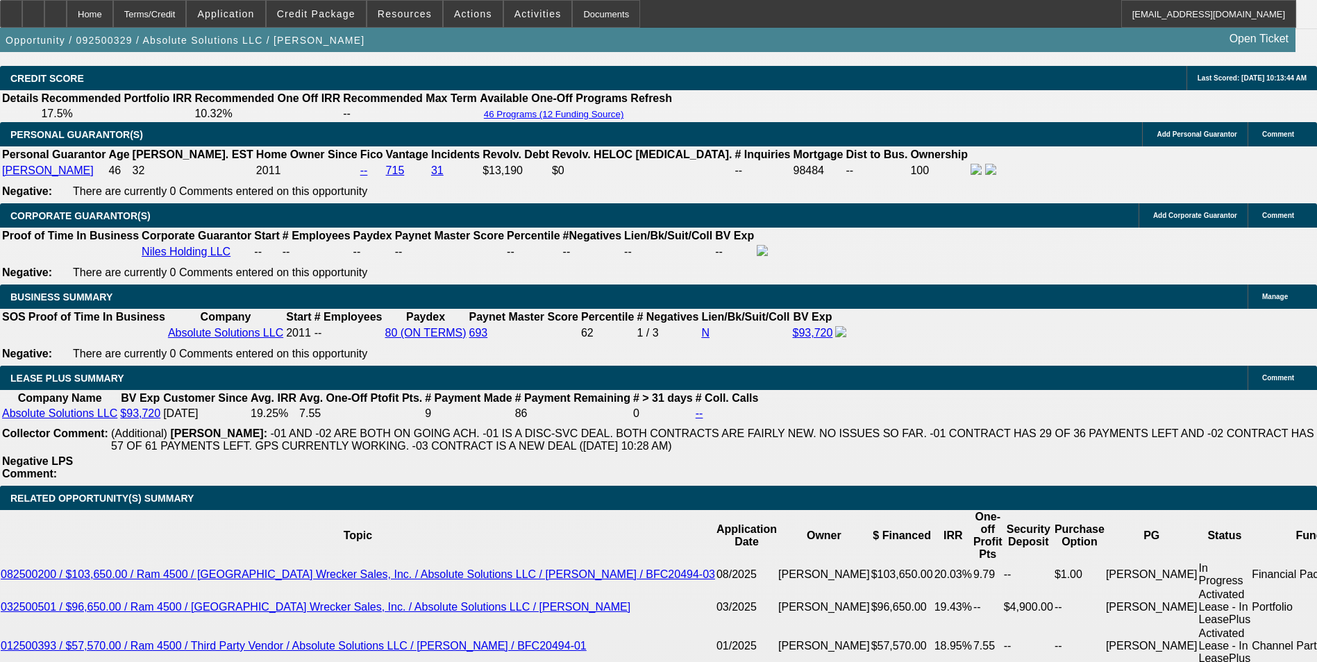
drag, startPoint x: 713, startPoint y: 455, endPoint x: 496, endPoint y: 434, distance: 217.6
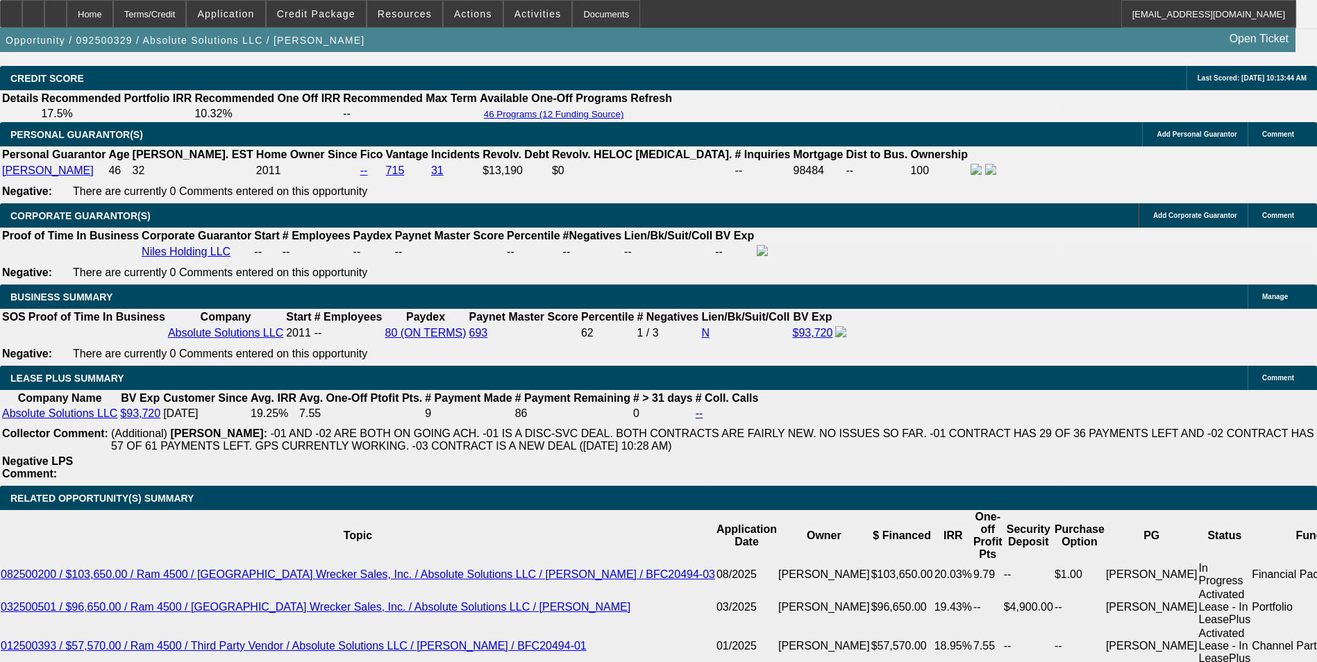
drag, startPoint x: 611, startPoint y: 328, endPoint x: 598, endPoint y: 326, distance: 13.3
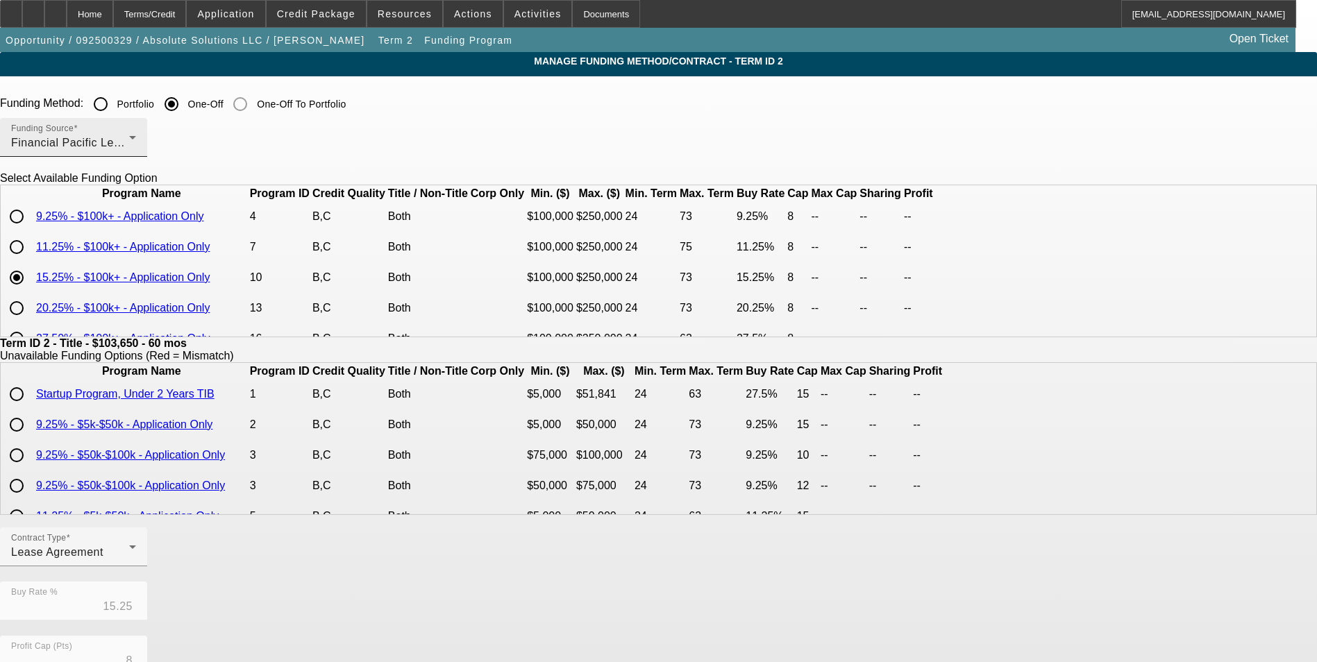
click at [129, 149] on div "Financial Pacific Leasing, Inc." at bounding box center [70, 143] width 118 height 17
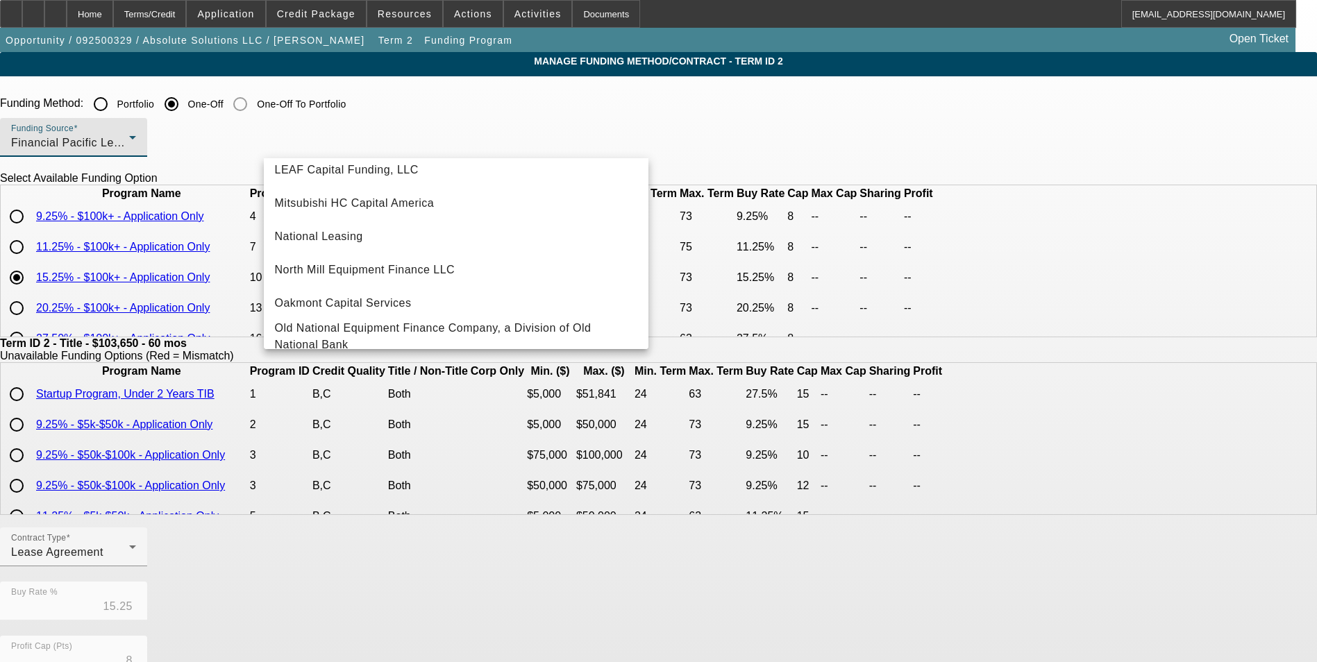
scroll to position [394, 0]
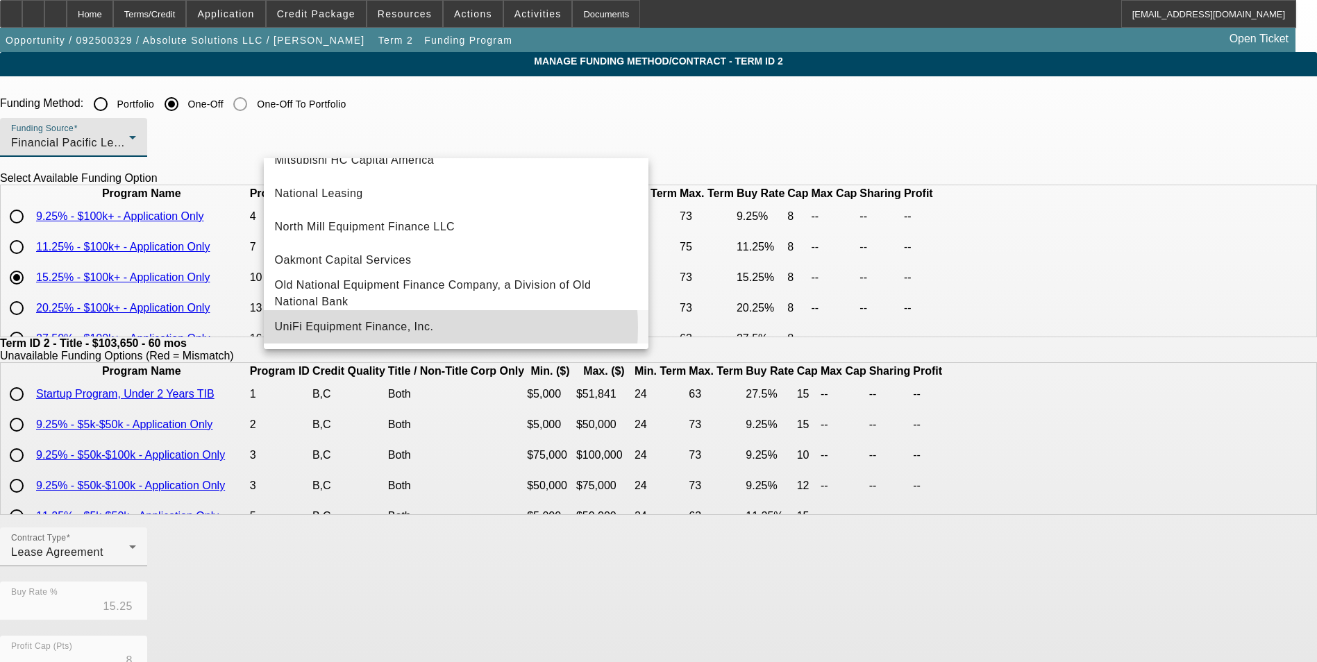
click at [408, 328] on span "UniFi Equipment Finance, Inc." at bounding box center [354, 327] width 159 height 17
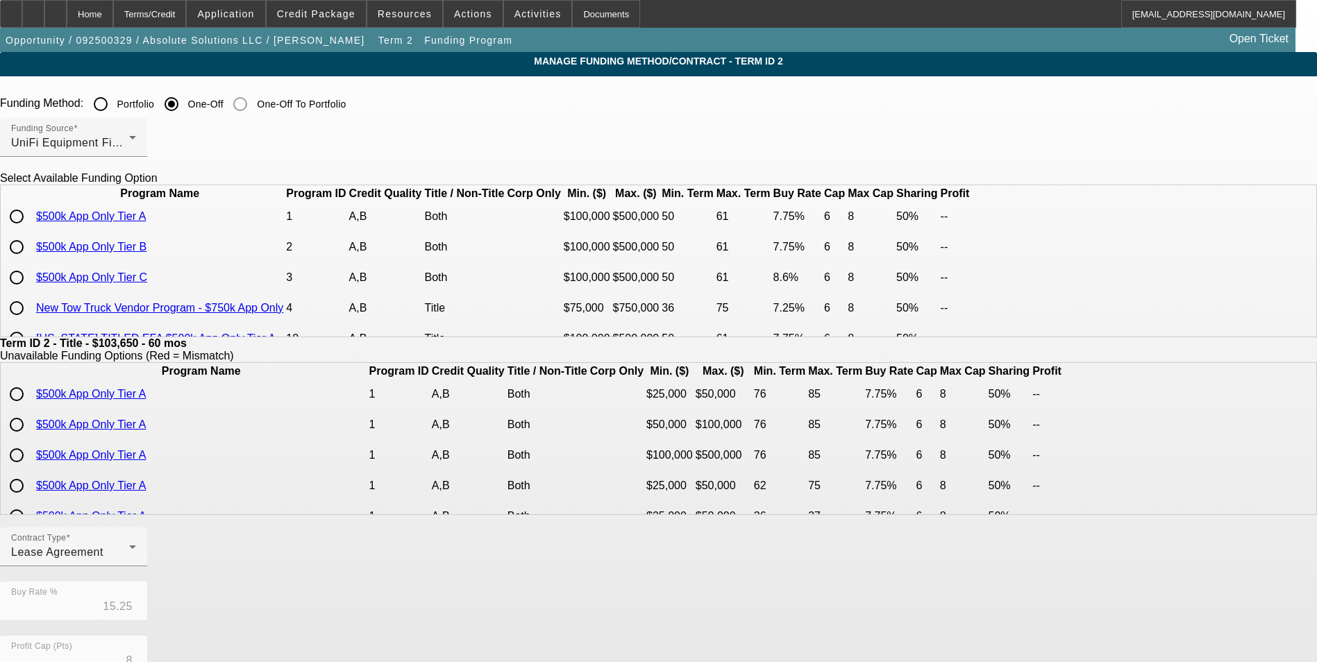
click at [31, 261] on input "radio" at bounding box center [17, 247] width 28 height 28
radio input "true"
type input "7.75"
type input "6"
type input "50.00"
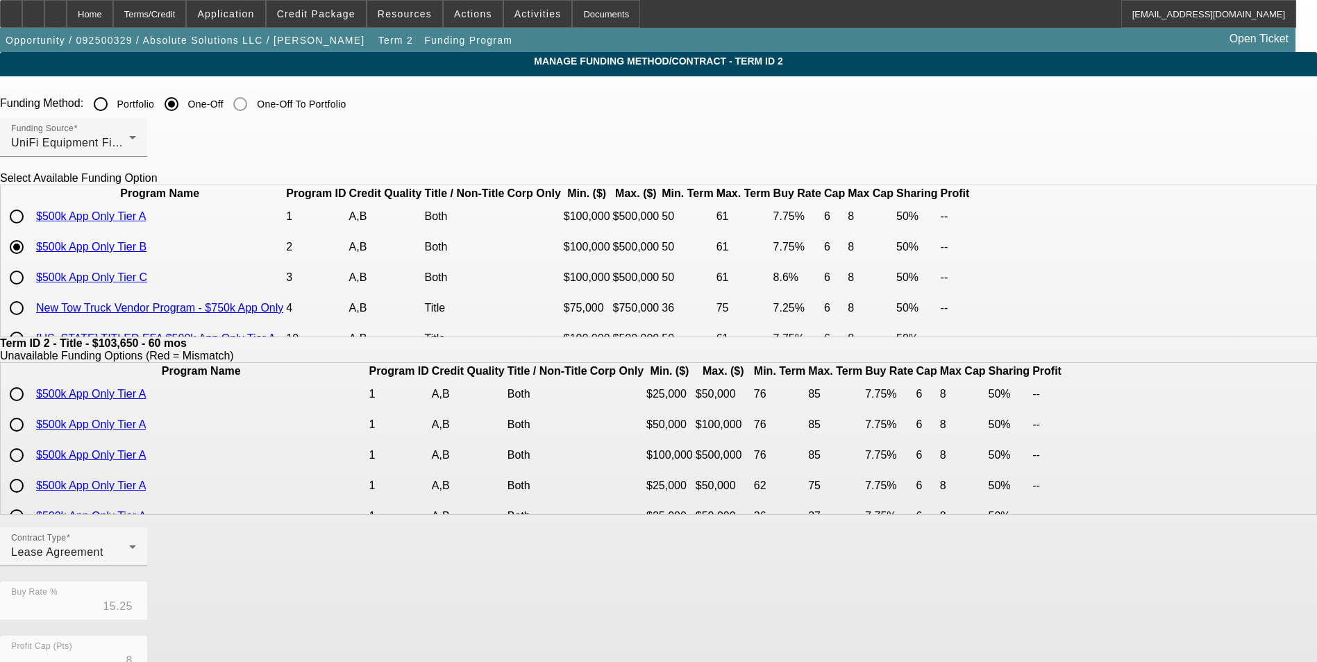
type input "8"
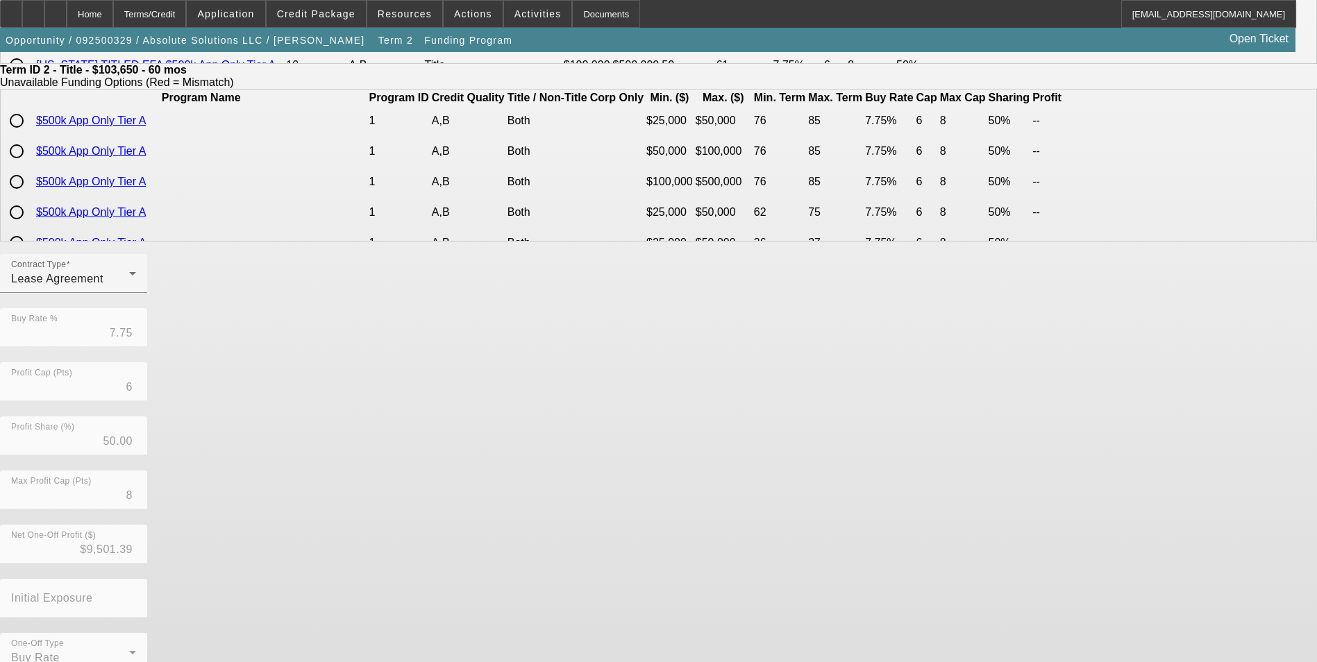
scroll to position [278, 0]
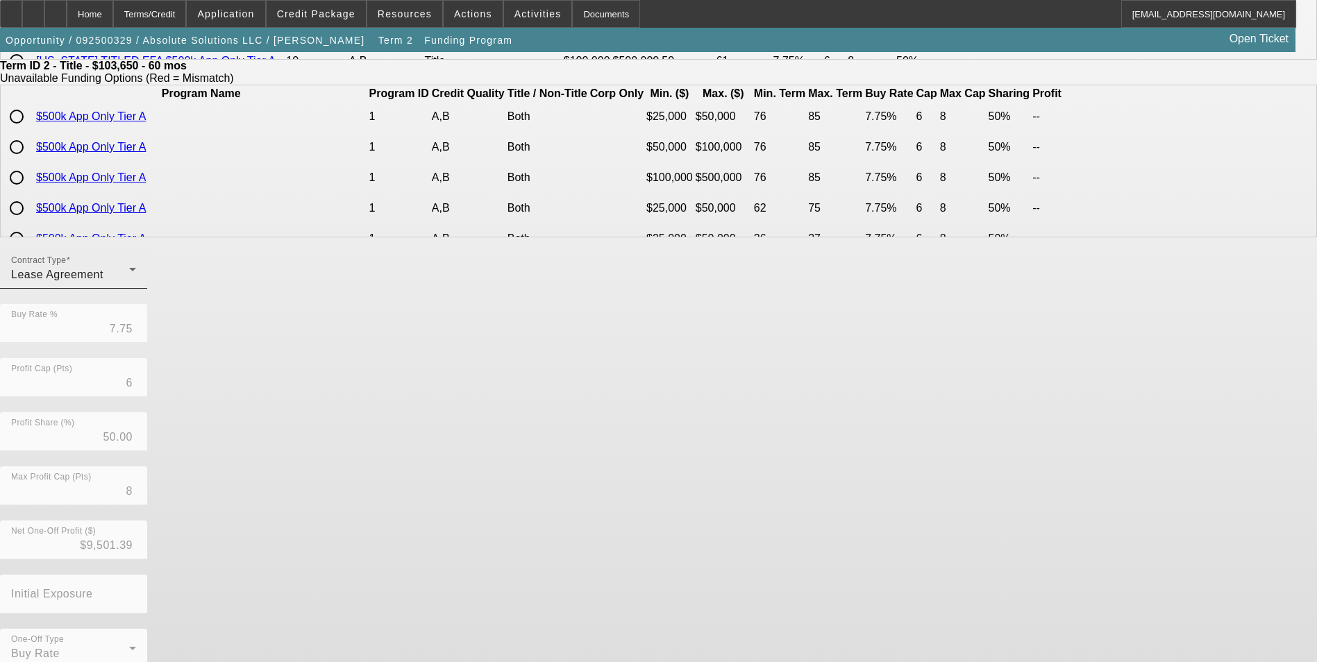
click at [103, 280] on span "Lease Agreement" at bounding box center [57, 275] width 92 height 12
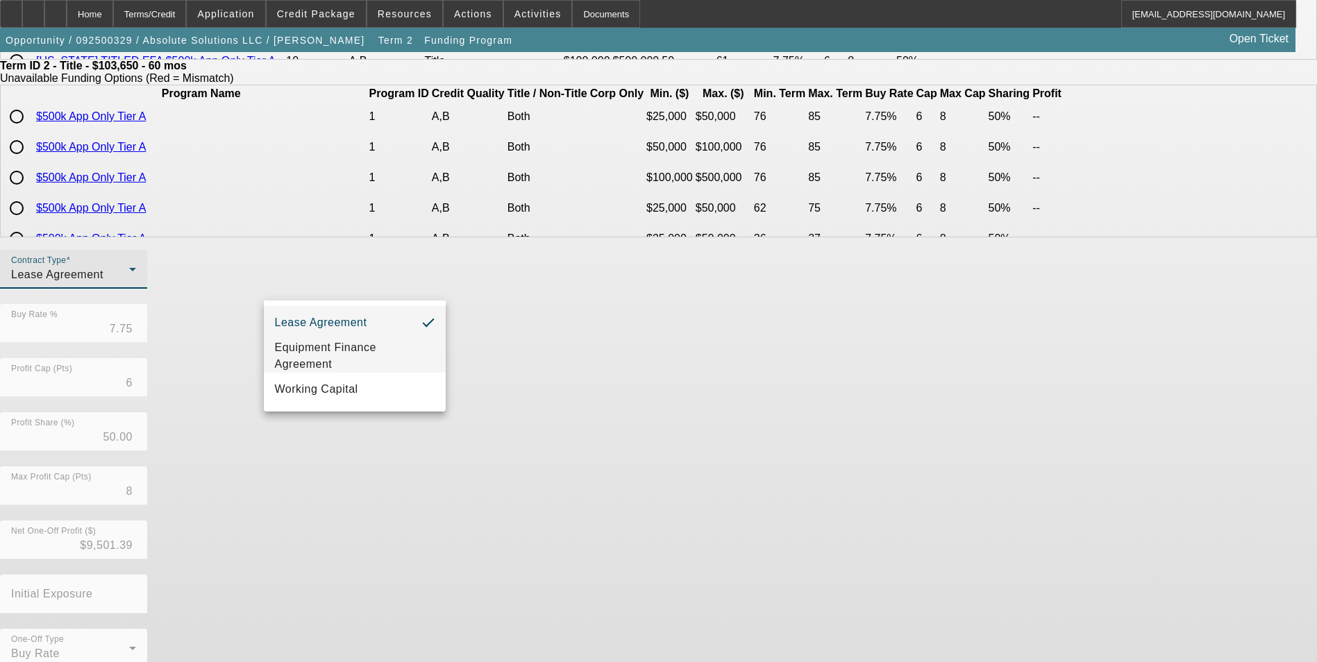
click at [354, 362] on span "Equipment Finance Agreement" at bounding box center [355, 355] width 160 height 33
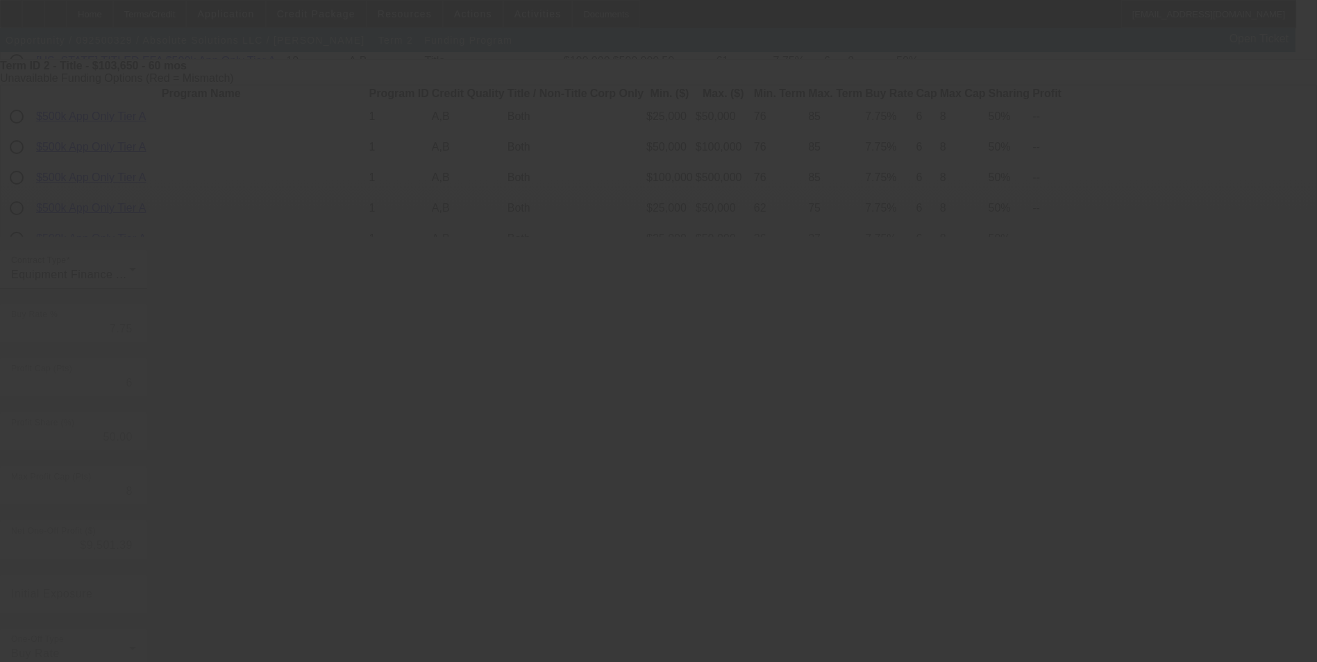
type input "15.25"
type input "8"
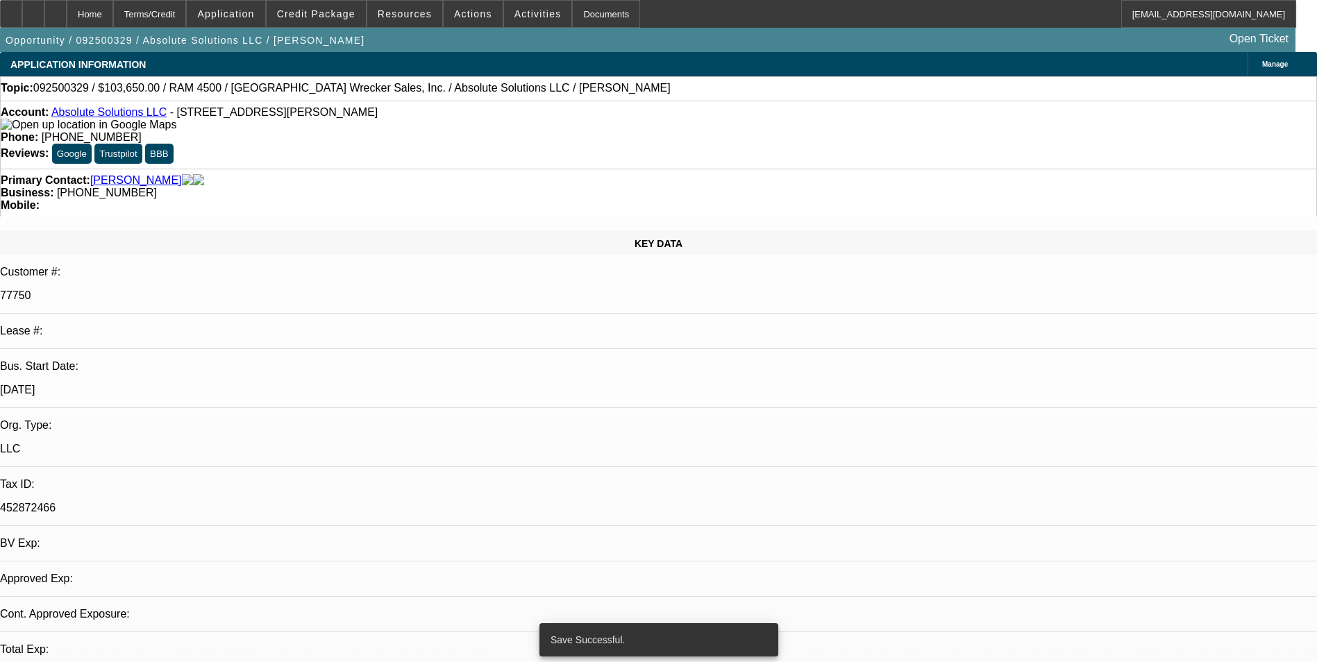
select select "0"
select select "6"
select select "0"
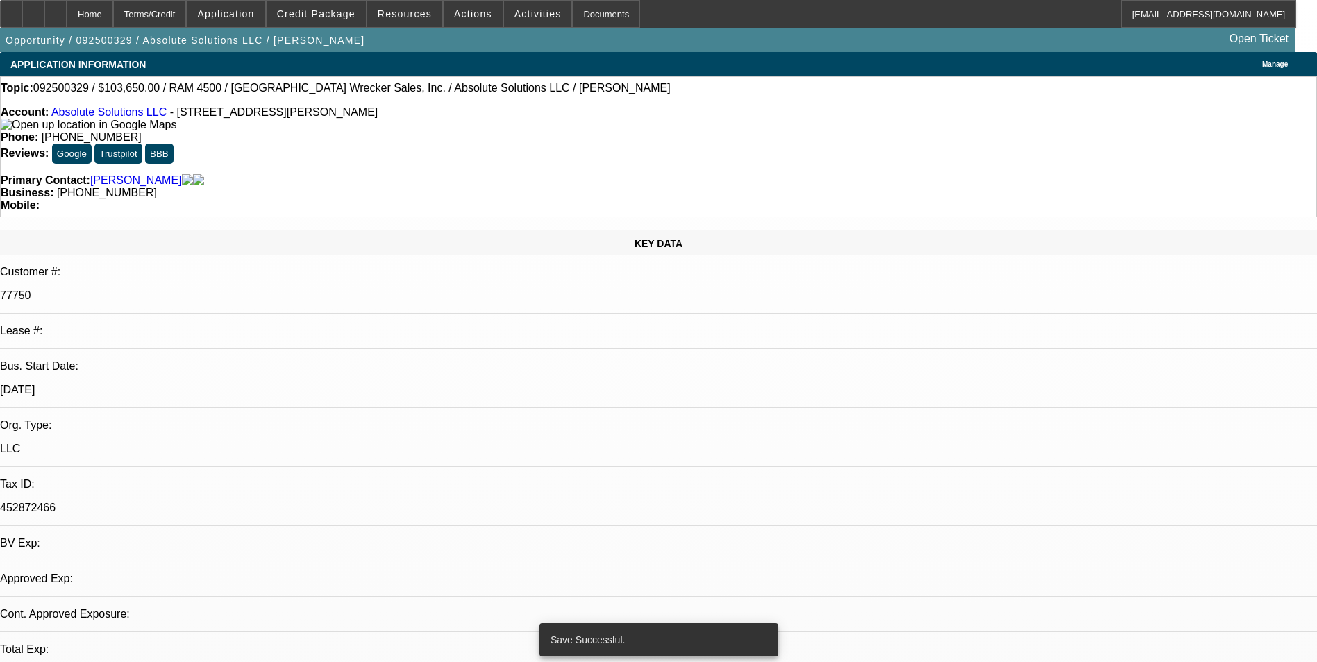
select select "0"
select select "5"
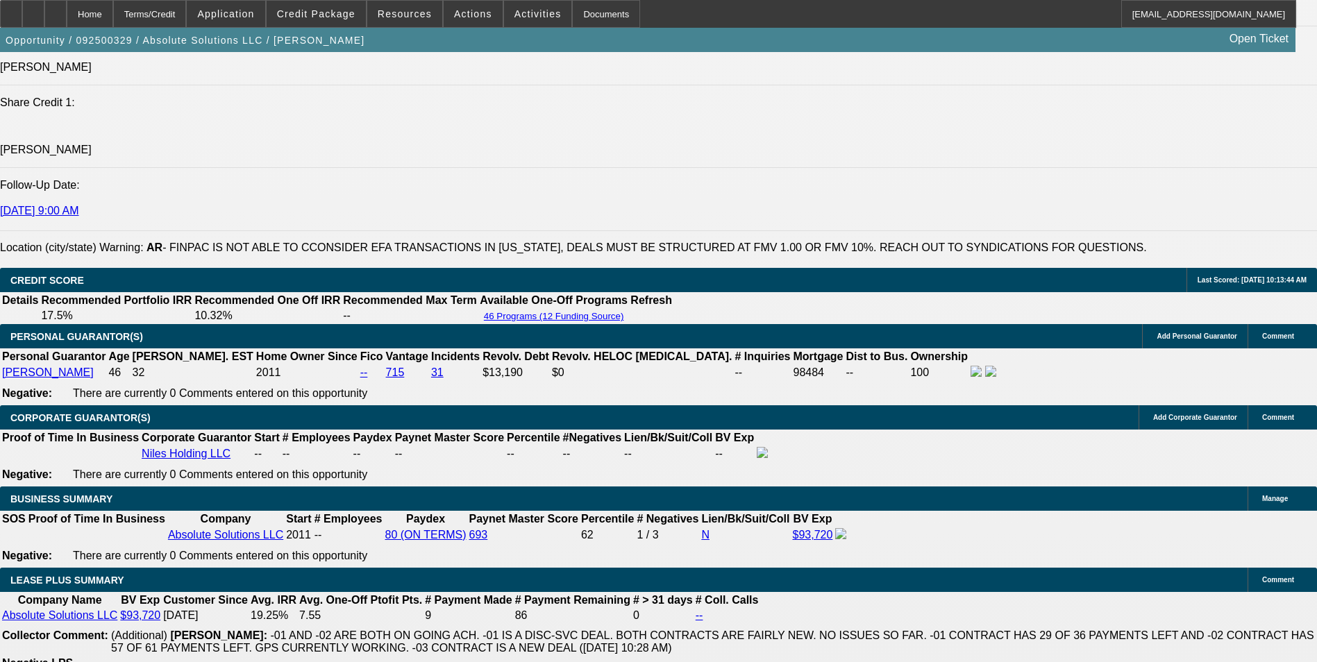
scroll to position [2013, 0]
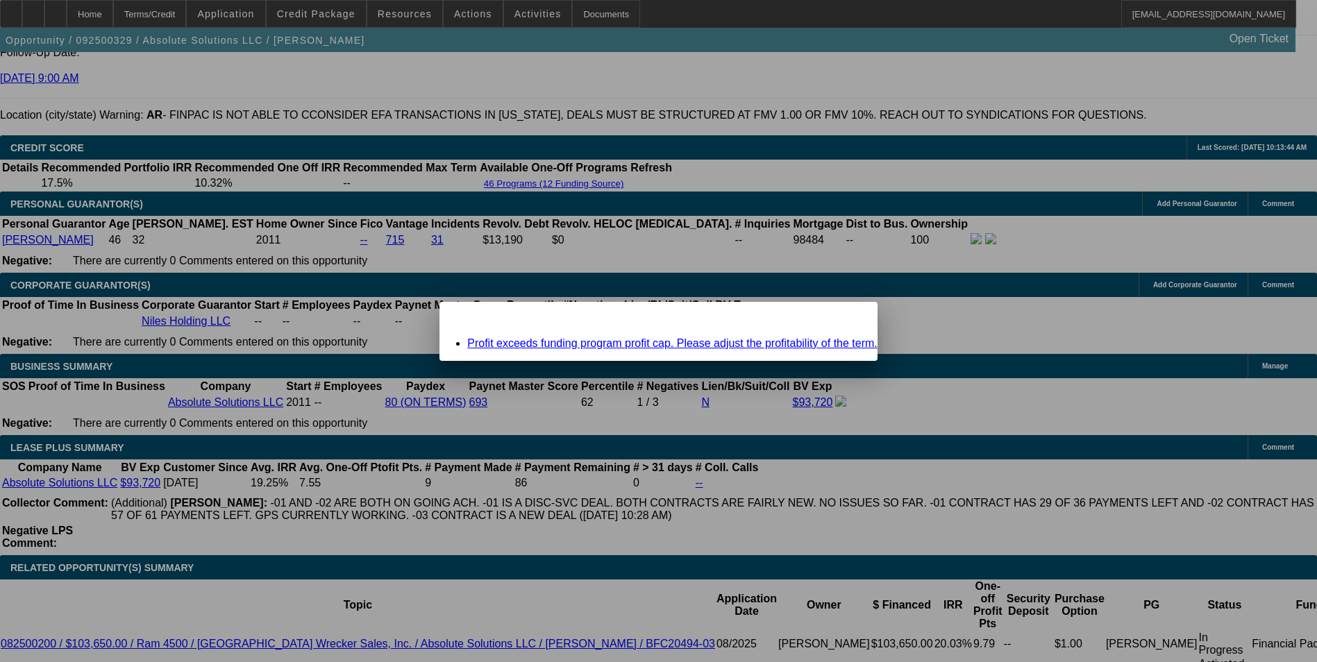
scroll to position [0, 0]
click at [850, 318] on span "Close" at bounding box center [859, 314] width 19 height 8
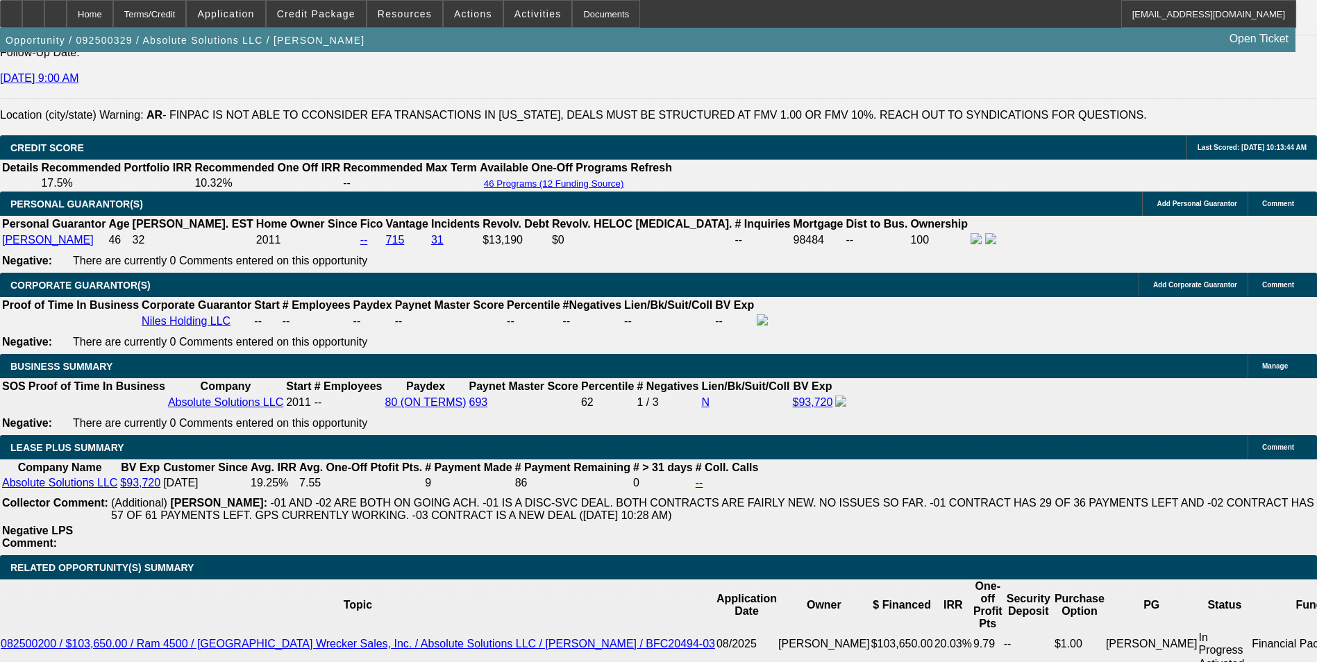
scroll to position [2082, 0]
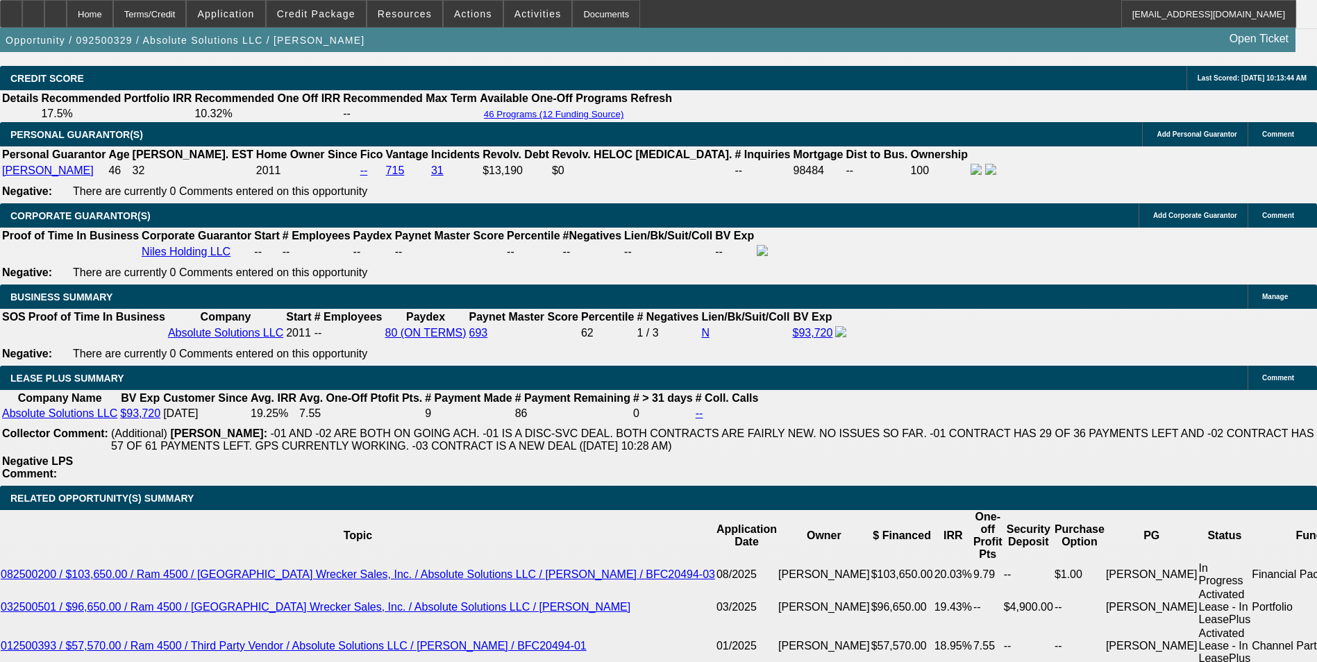
drag, startPoint x: 301, startPoint y: 453, endPoint x: 351, endPoint y: 456, distance: 50.0
type input "UNKNOWN"
type input "1"
type input "$1,771.77"
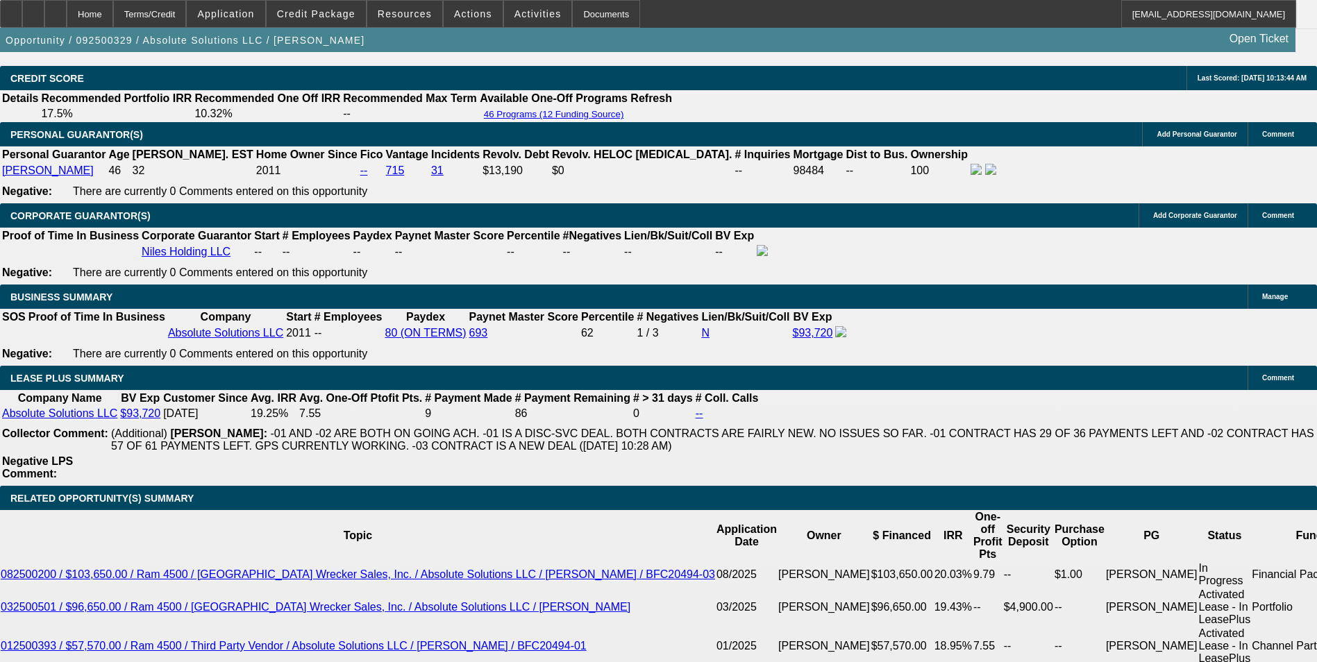
type input "12"
type input "$2,305.64"
type input "12"
drag, startPoint x: 205, startPoint y: 453, endPoint x: 311, endPoint y: 456, distance: 106.2
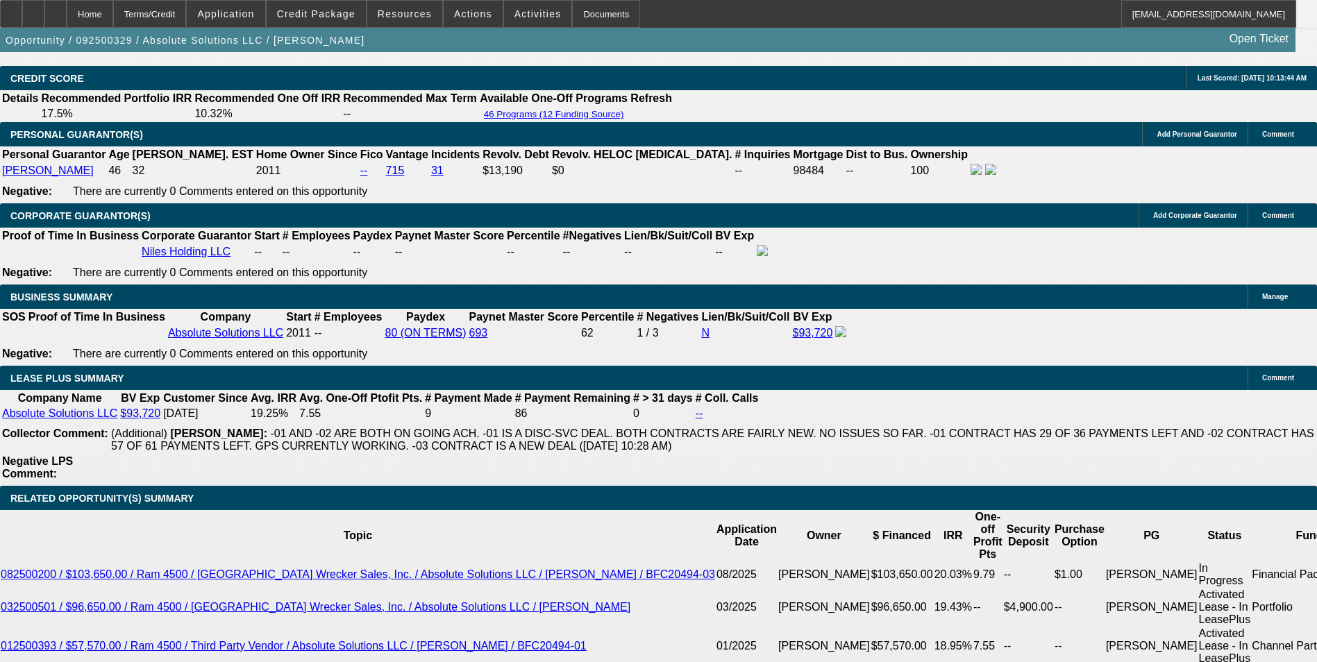
type input "2"
type input "2305"
type input "12"
type input "$2,305.00"
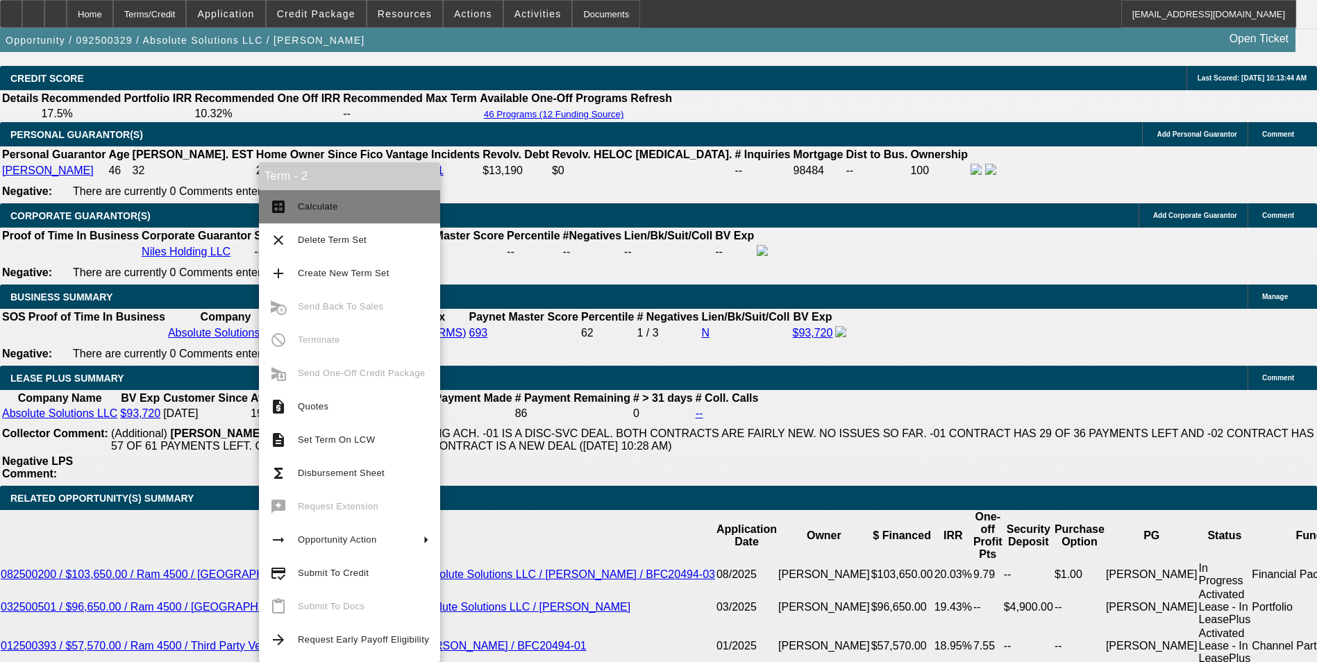
click at [354, 202] on span "Calculate" at bounding box center [363, 206] width 131 height 17
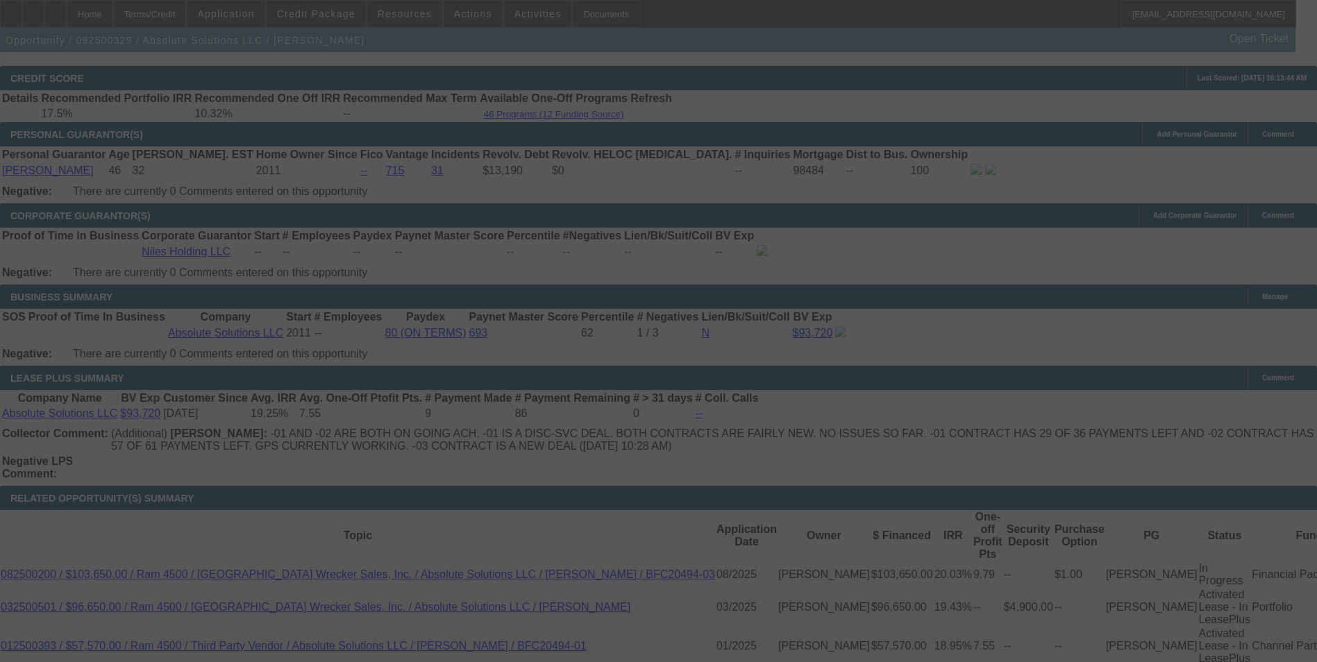
select select "0"
select select "6"
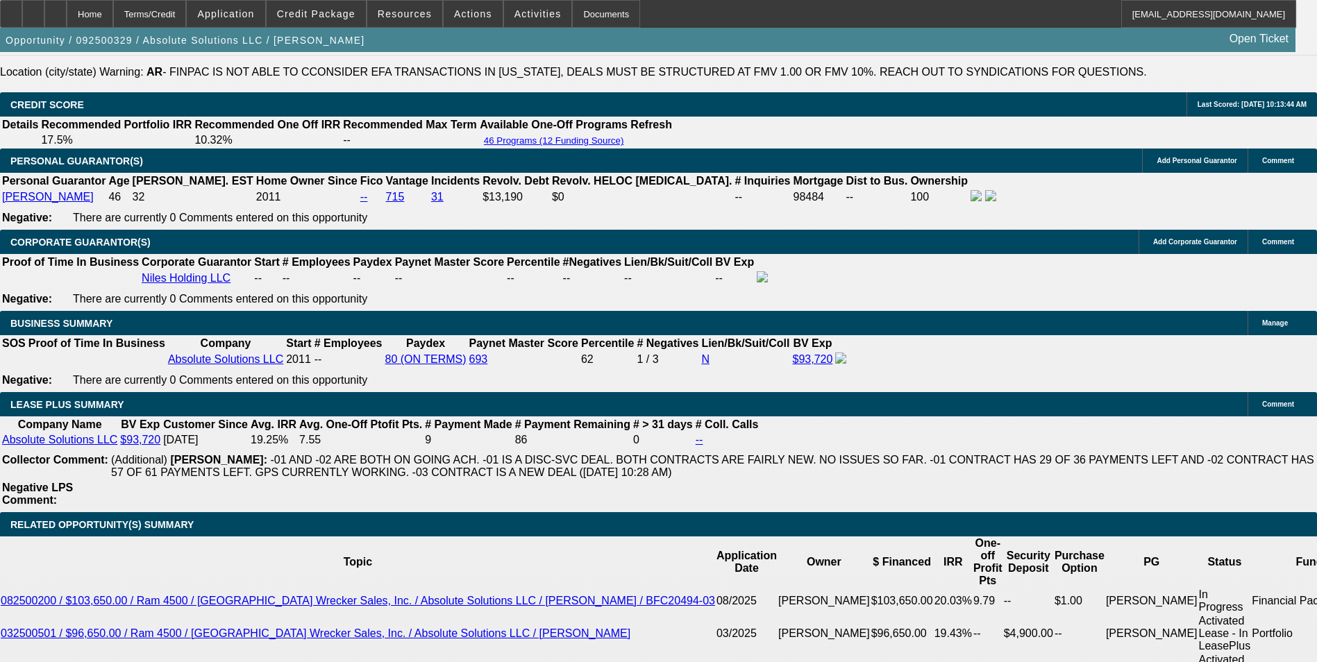
scroll to position [2013, 0]
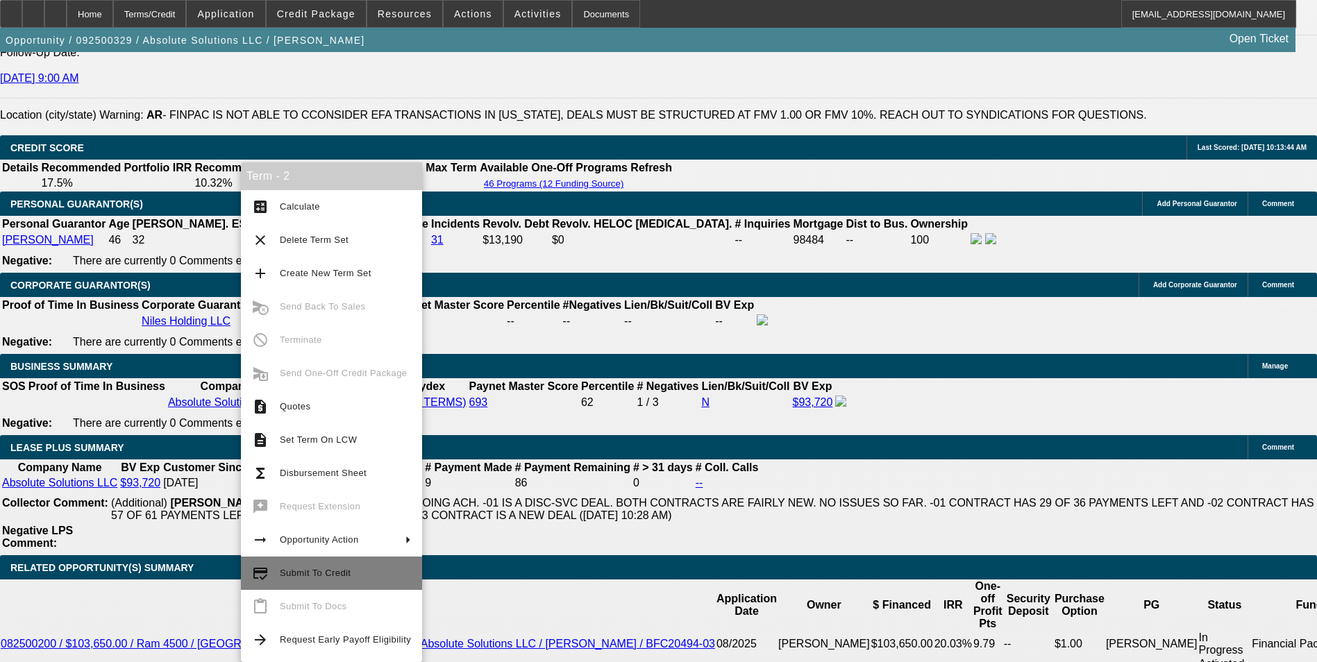
click at [357, 575] on span "Submit To Credit" at bounding box center [345, 573] width 131 height 17
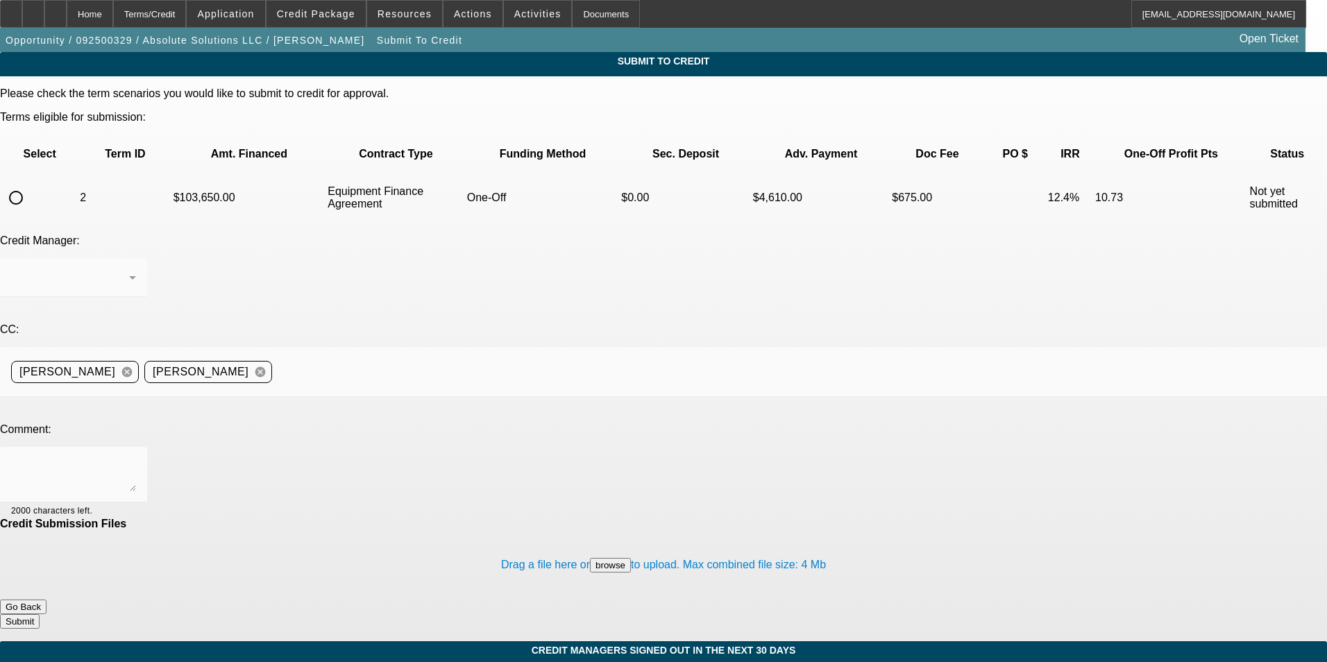
click at [30, 184] on input "radio" at bounding box center [16, 198] width 28 height 28
radio input "true"
click at [136, 458] on textarea at bounding box center [73, 474] width 125 height 33
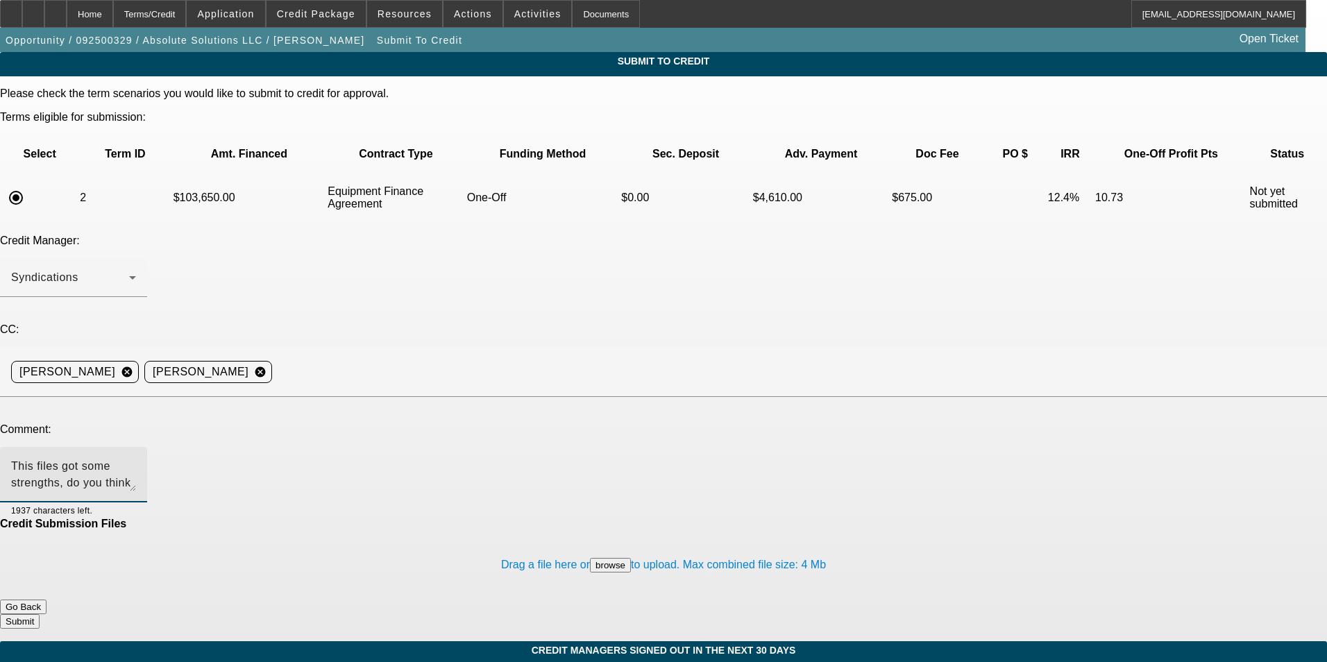
type textarea "This files got some strengths, do you think Uni would consider?"
click at [40, 614] on button "Submit" at bounding box center [20, 621] width 40 height 15
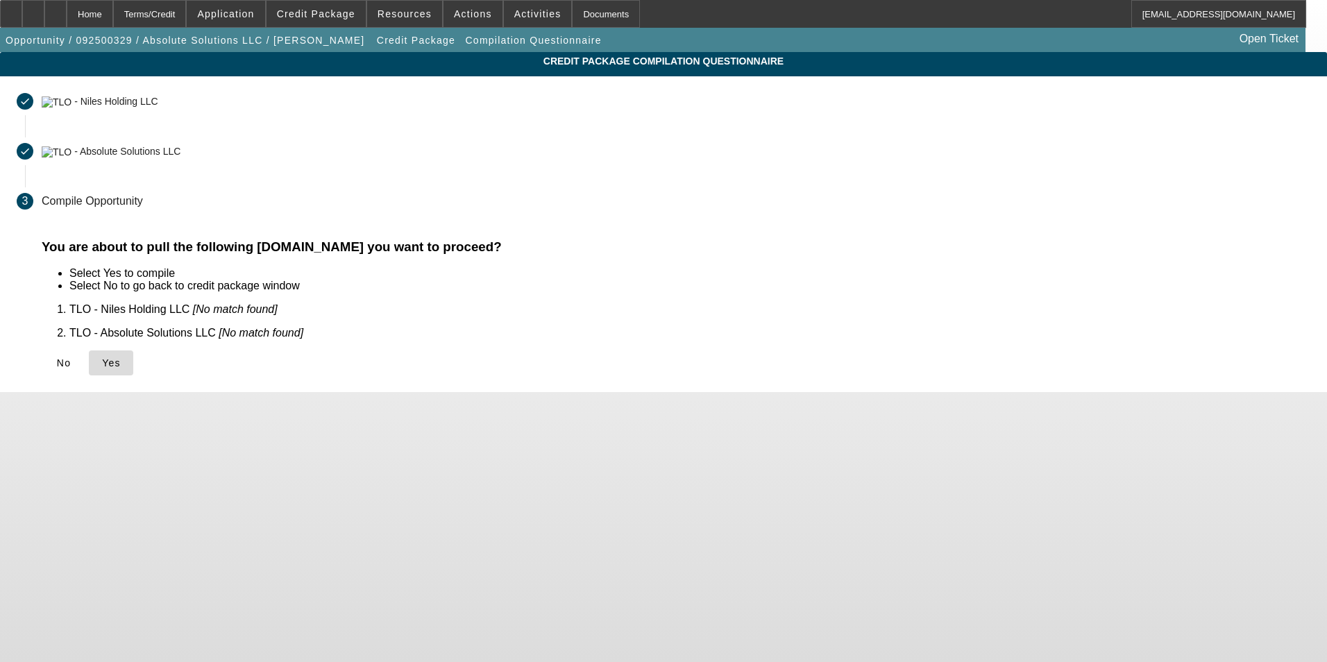
click at [121, 359] on span "Yes" at bounding box center [111, 362] width 19 height 11
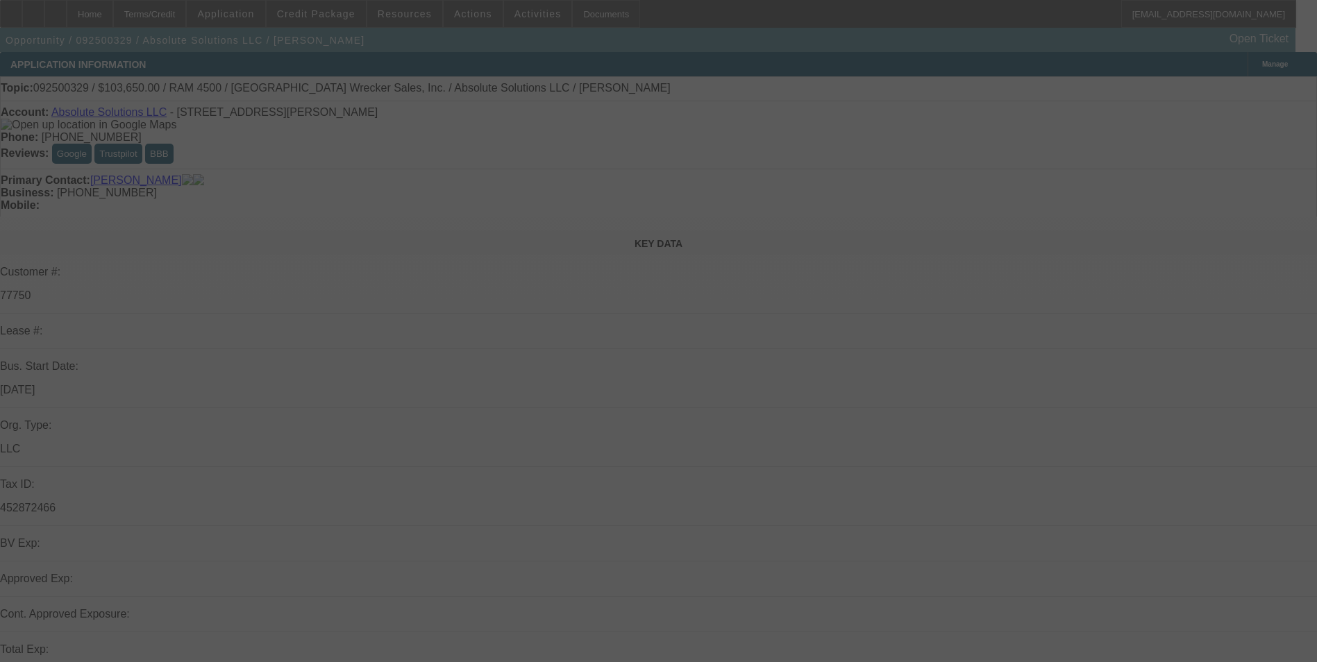
scroll to position [61, 0]
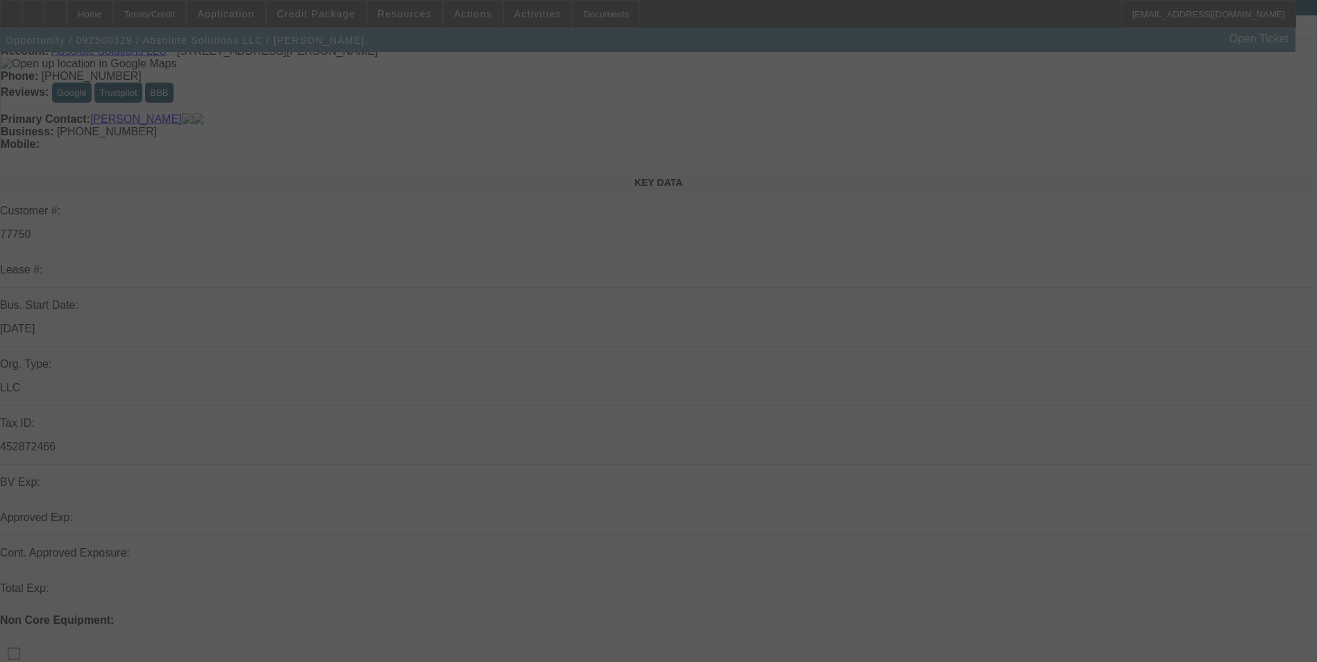
select select "0"
select select "6"
select select "0"
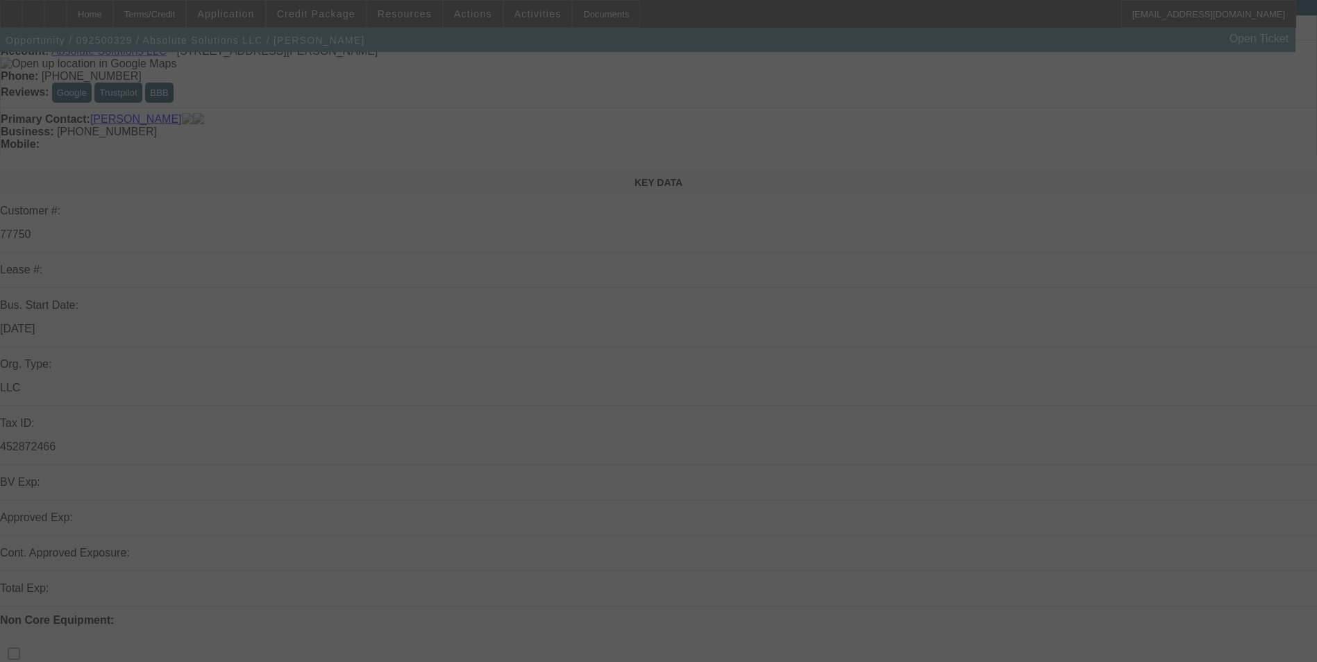
select select "0"
select select "5"
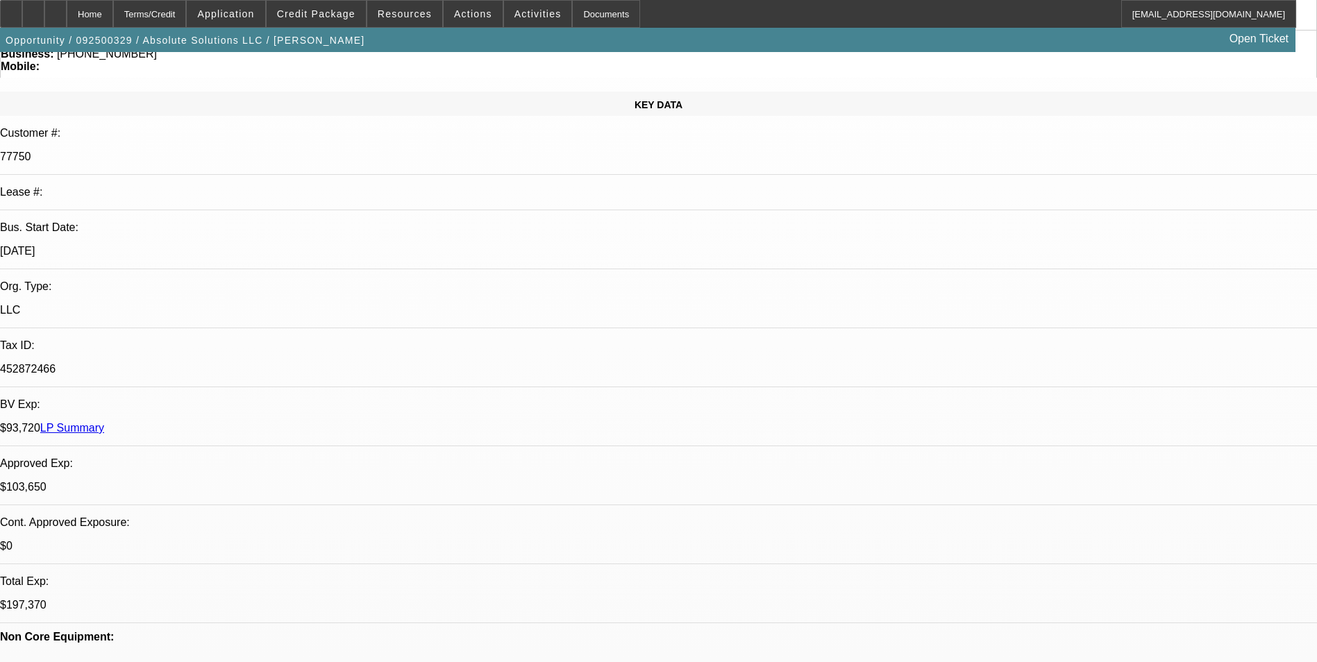
scroll to position [239, 0]
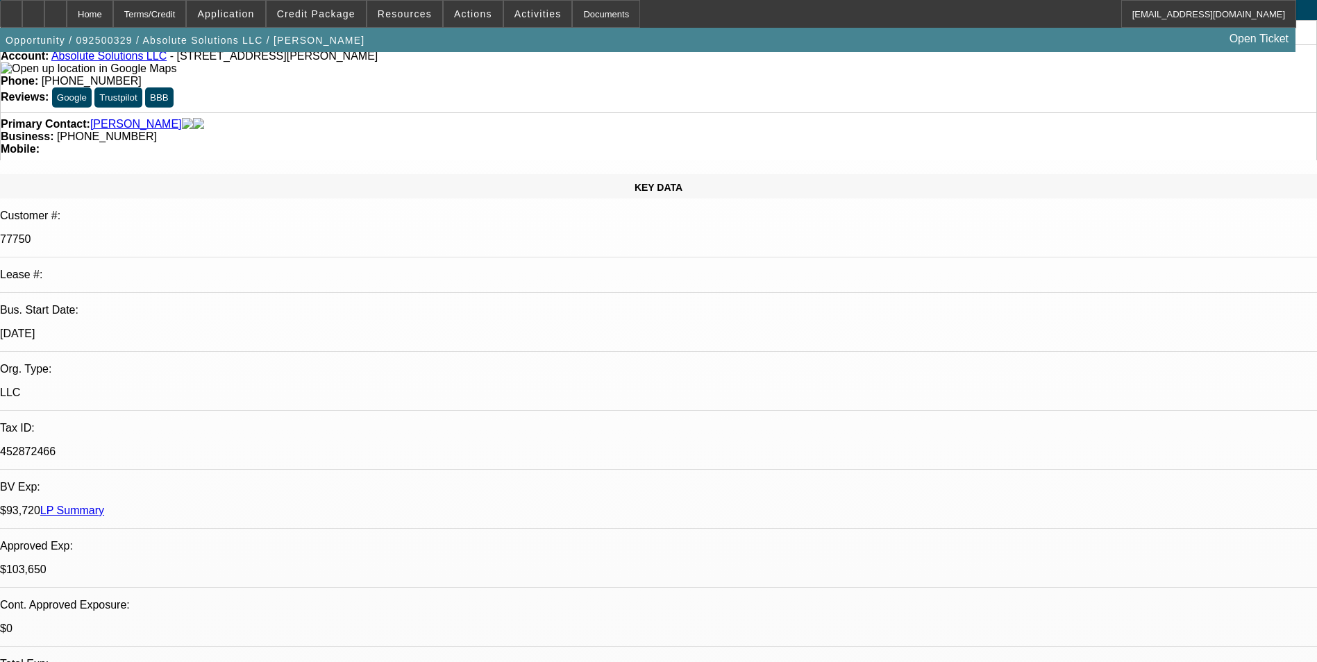
scroll to position [0, 0]
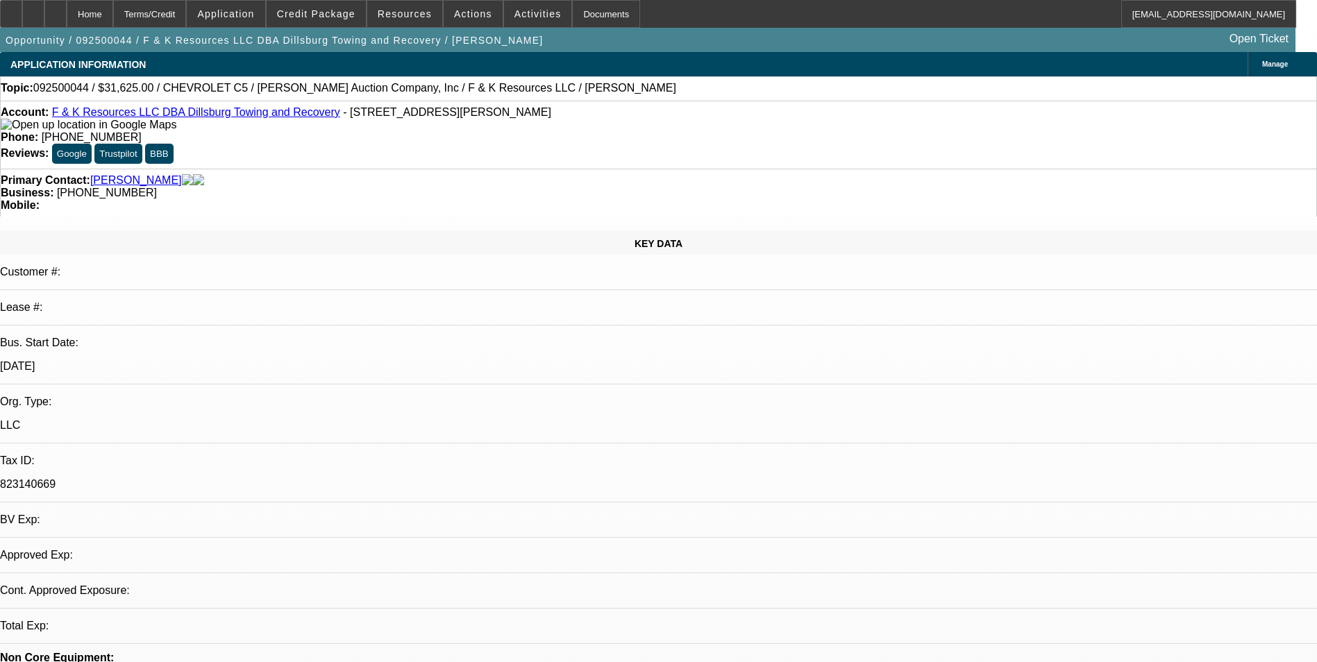
select select "0"
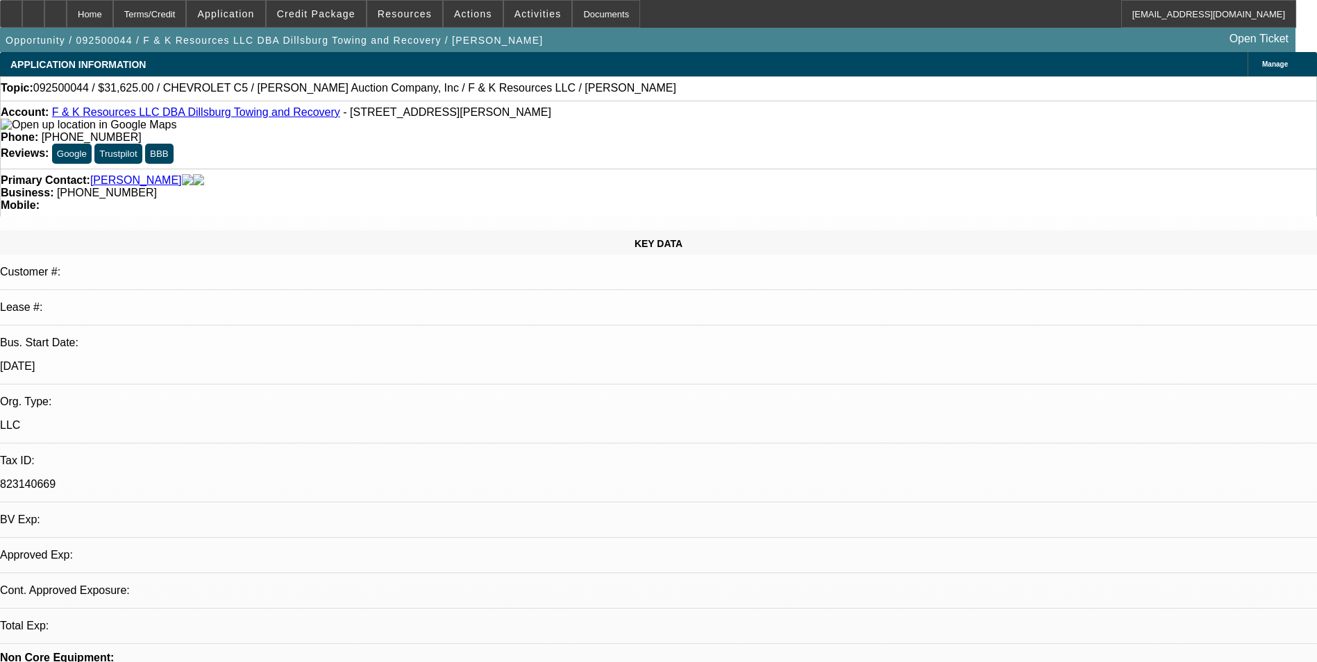
select select "0"
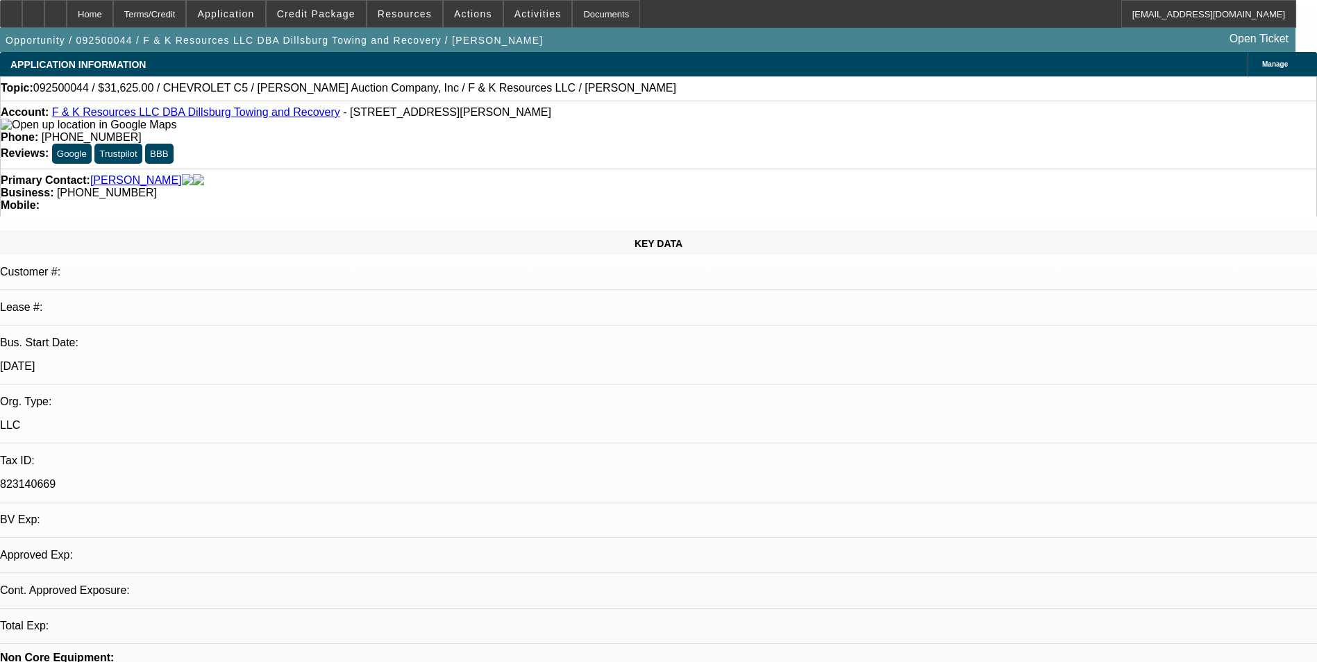
select select "0"
select select "1"
select select "6"
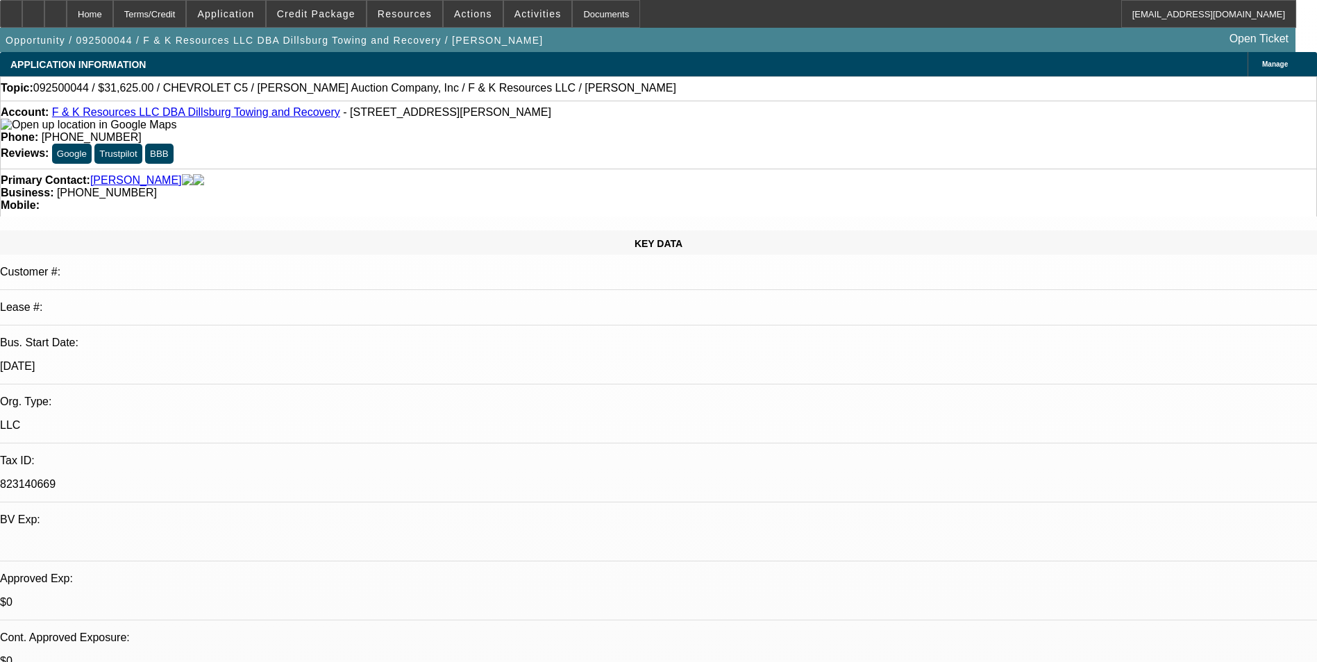
select select "1"
select select "6"
select select "1"
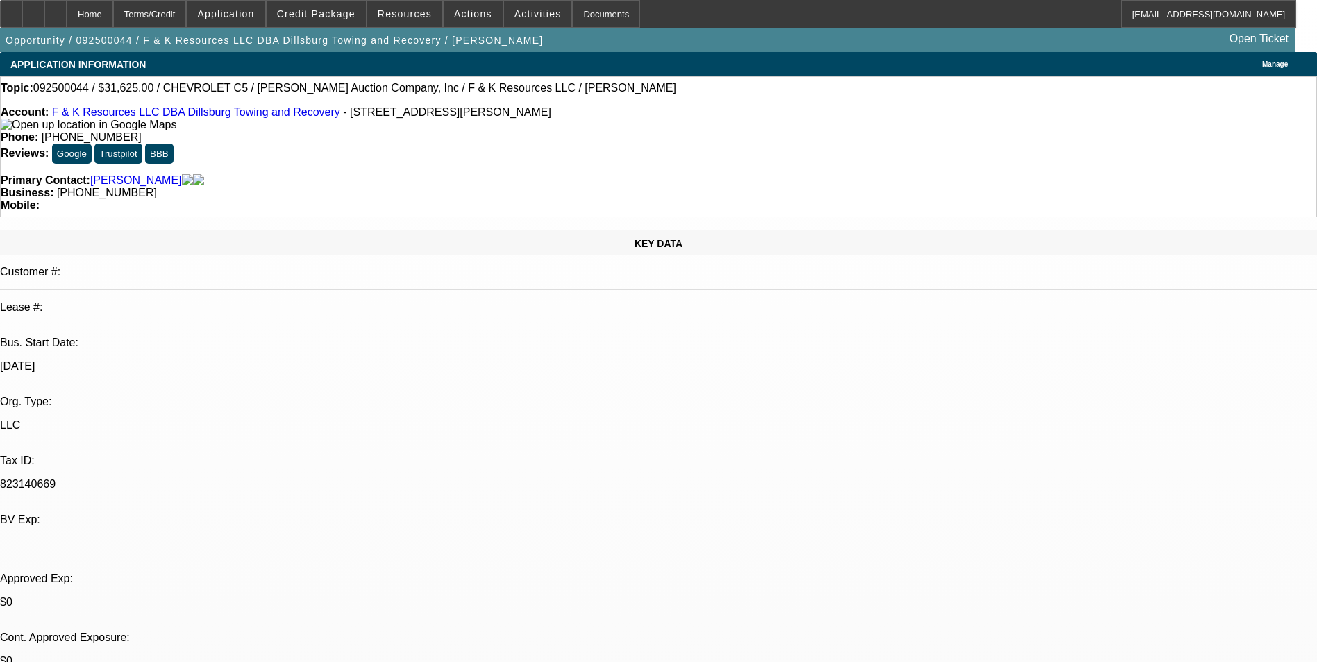
select select "6"
select select "1"
select select "6"
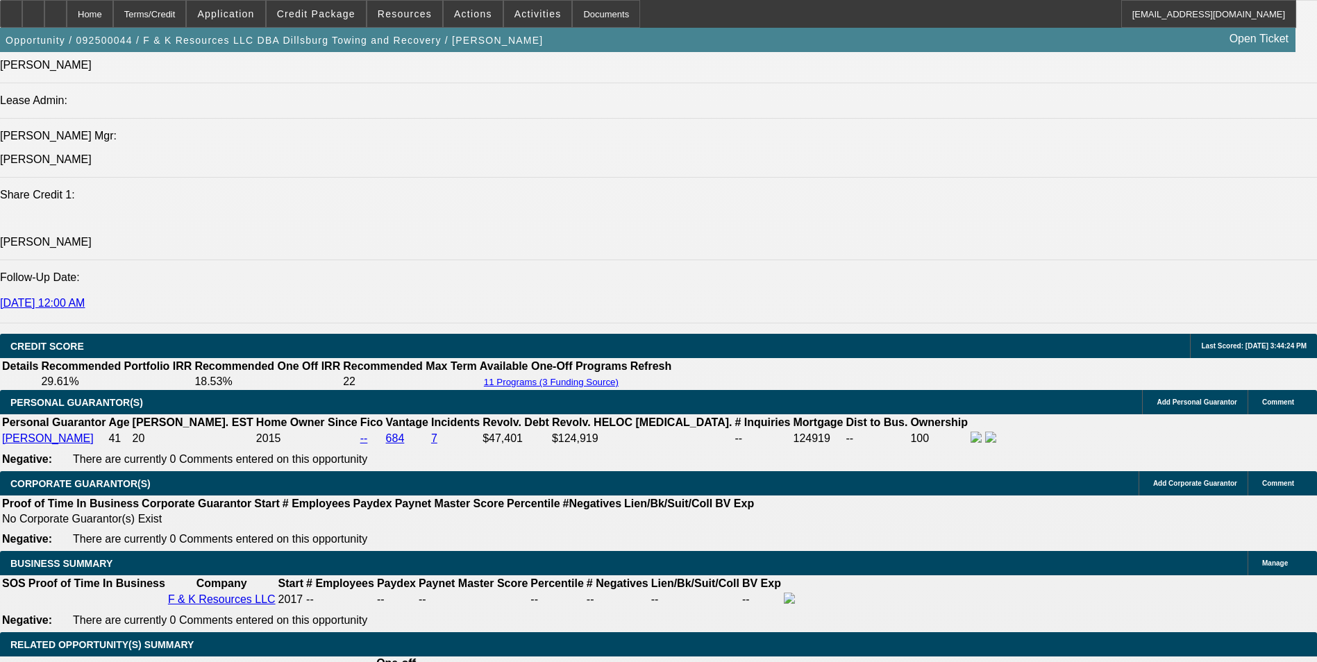
scroll to position [1874, 0]
